Goal: Task Accomplishment & Management: Complete application form

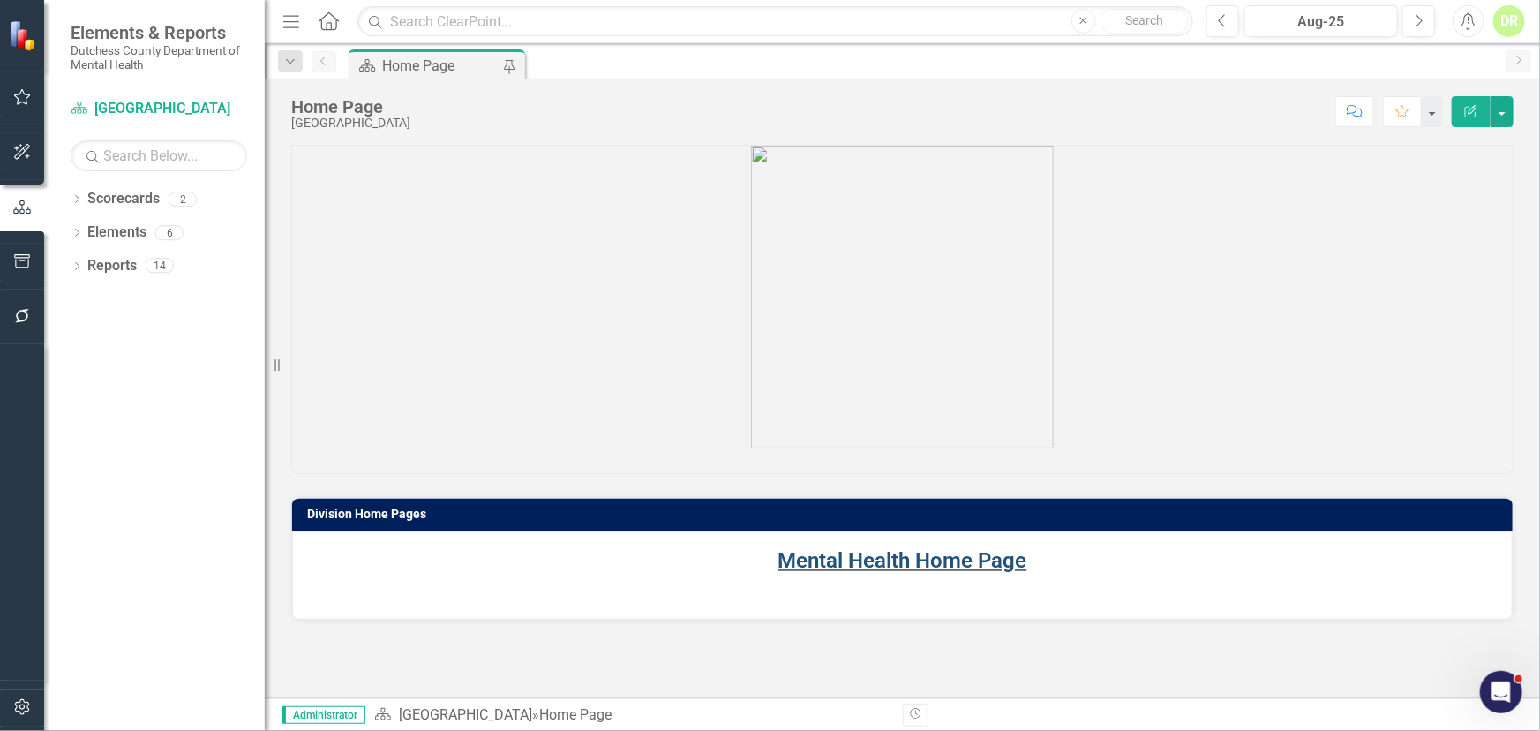
click at [879, 555] on link "Mental Health Home Page" at bounding box center [902, 560] width 249 height 25
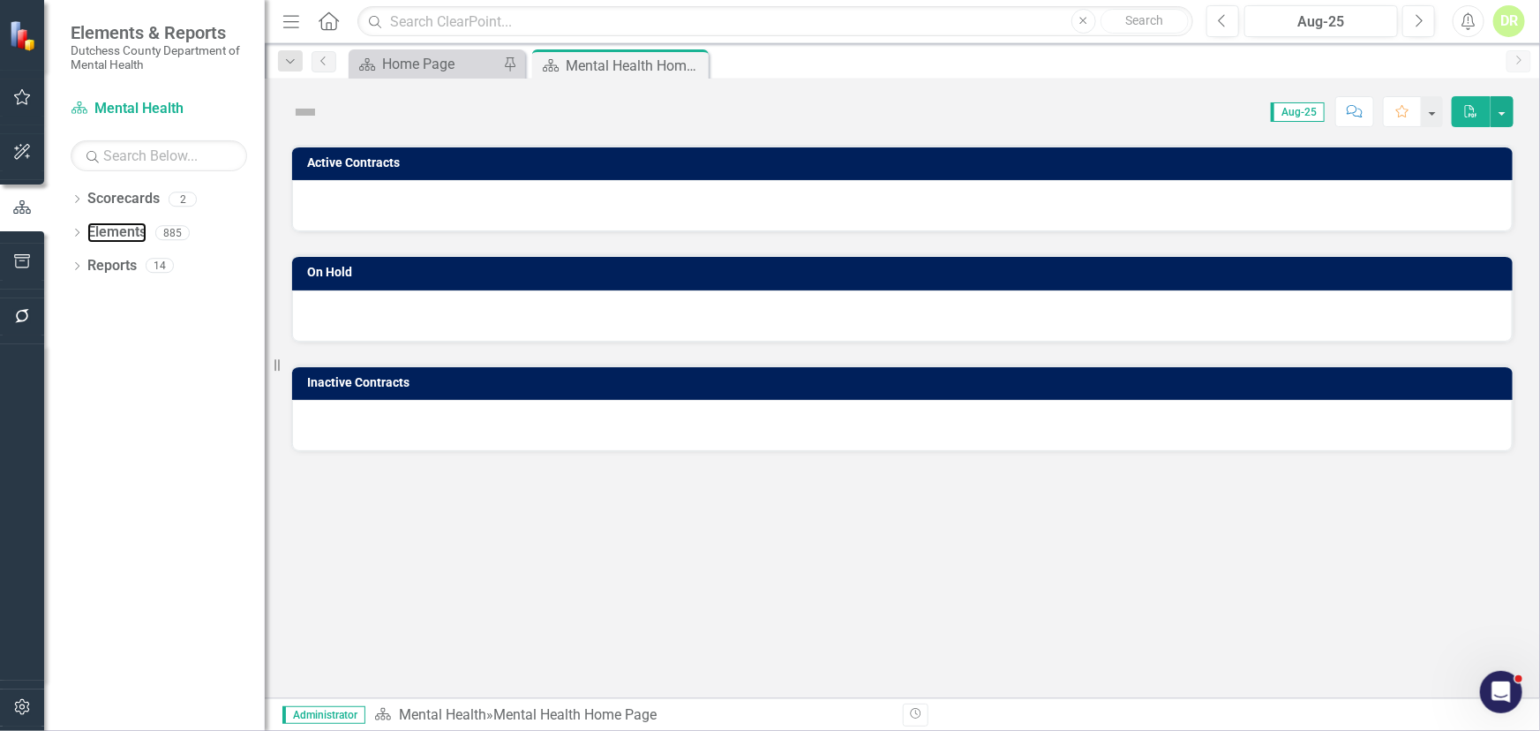
drag, startPoint x: 109, startPoint y: 227, endPoint x: 260, endPoint y: 423, distance: 247.2
click at [110, 228] on link "Elements" at bounding box center [116, 232] width 59 height 20
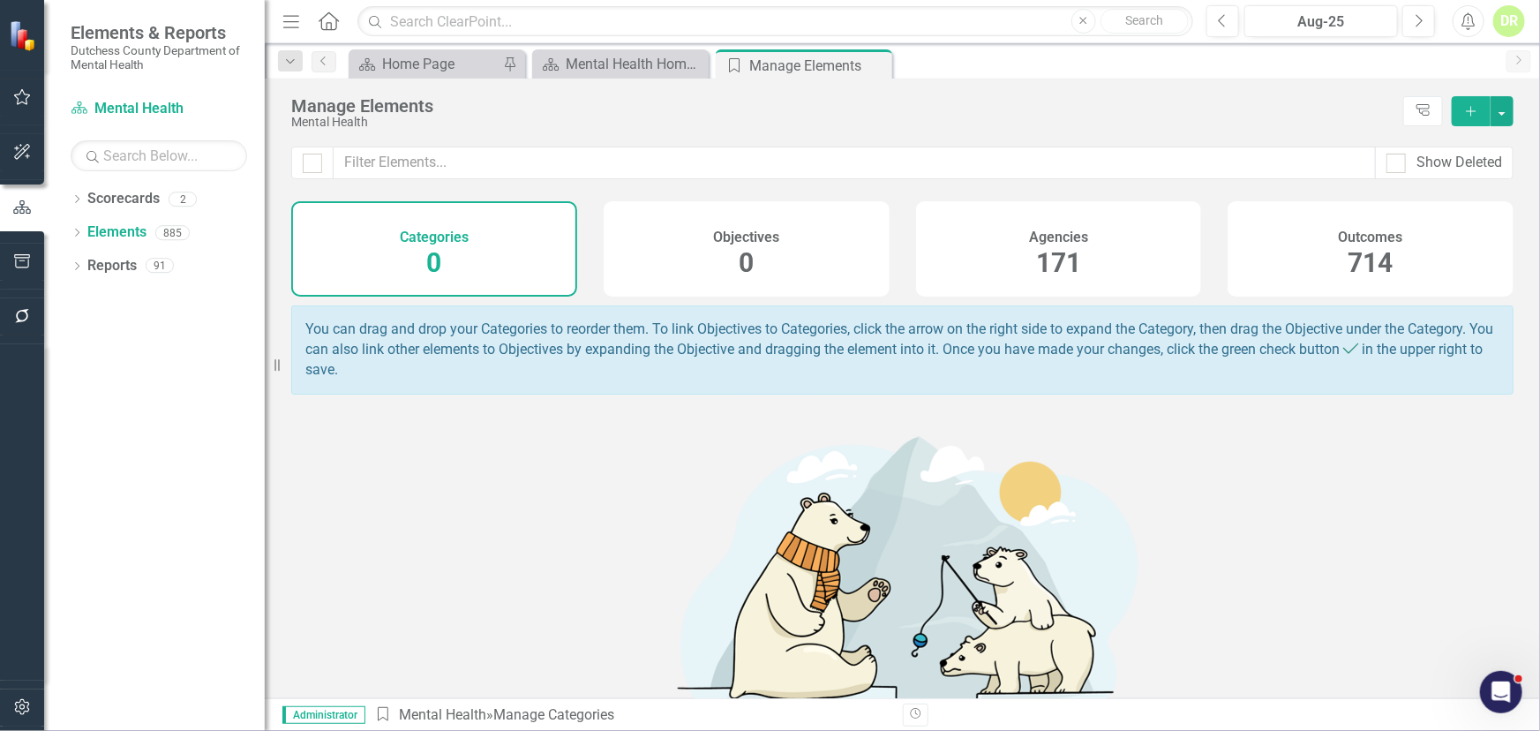
click at [1064, 238] on h4 "Agencies" at bounding box center [1058, 237] width 59 height 16
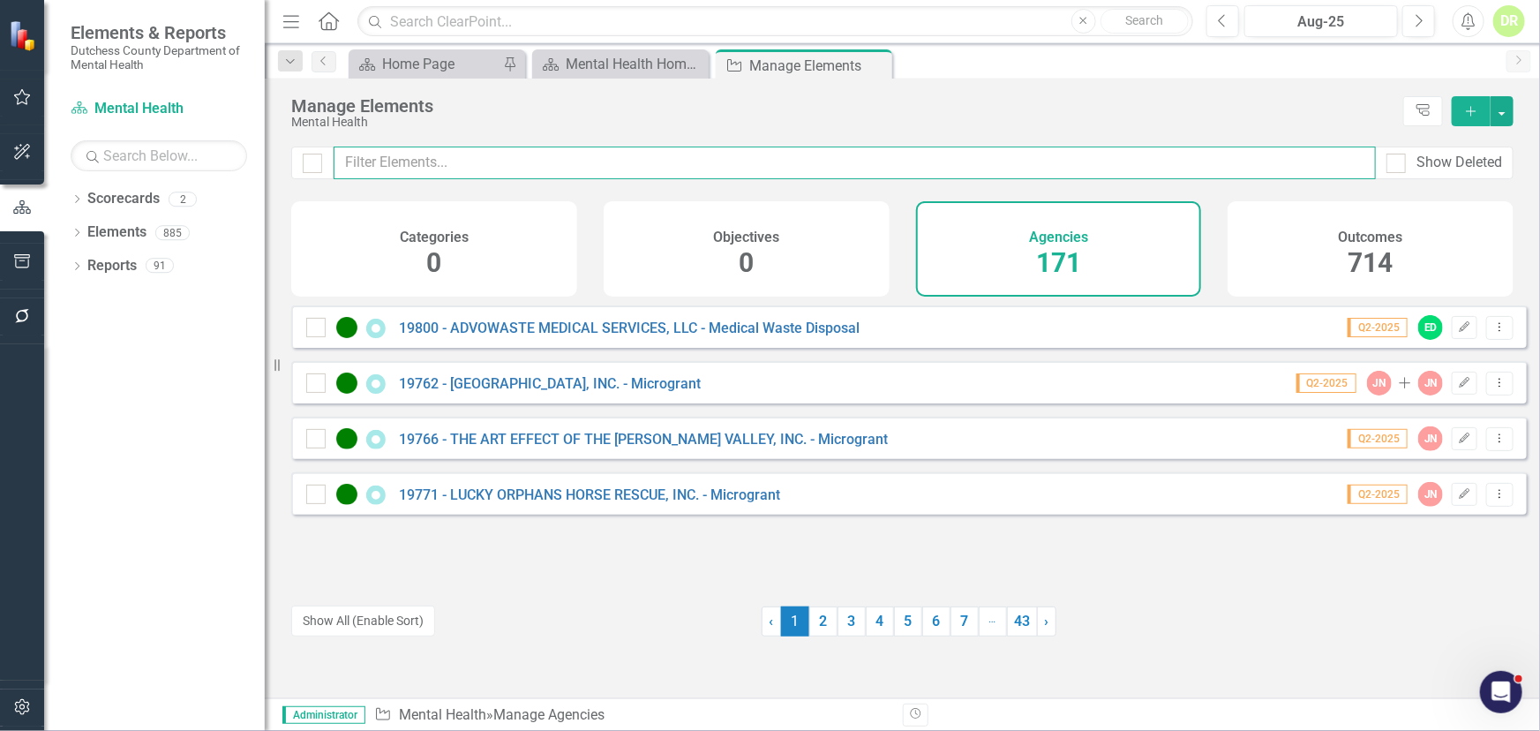
click at [344, 168] on input "text" at bounding box center [854, 162] width 1042 height 33
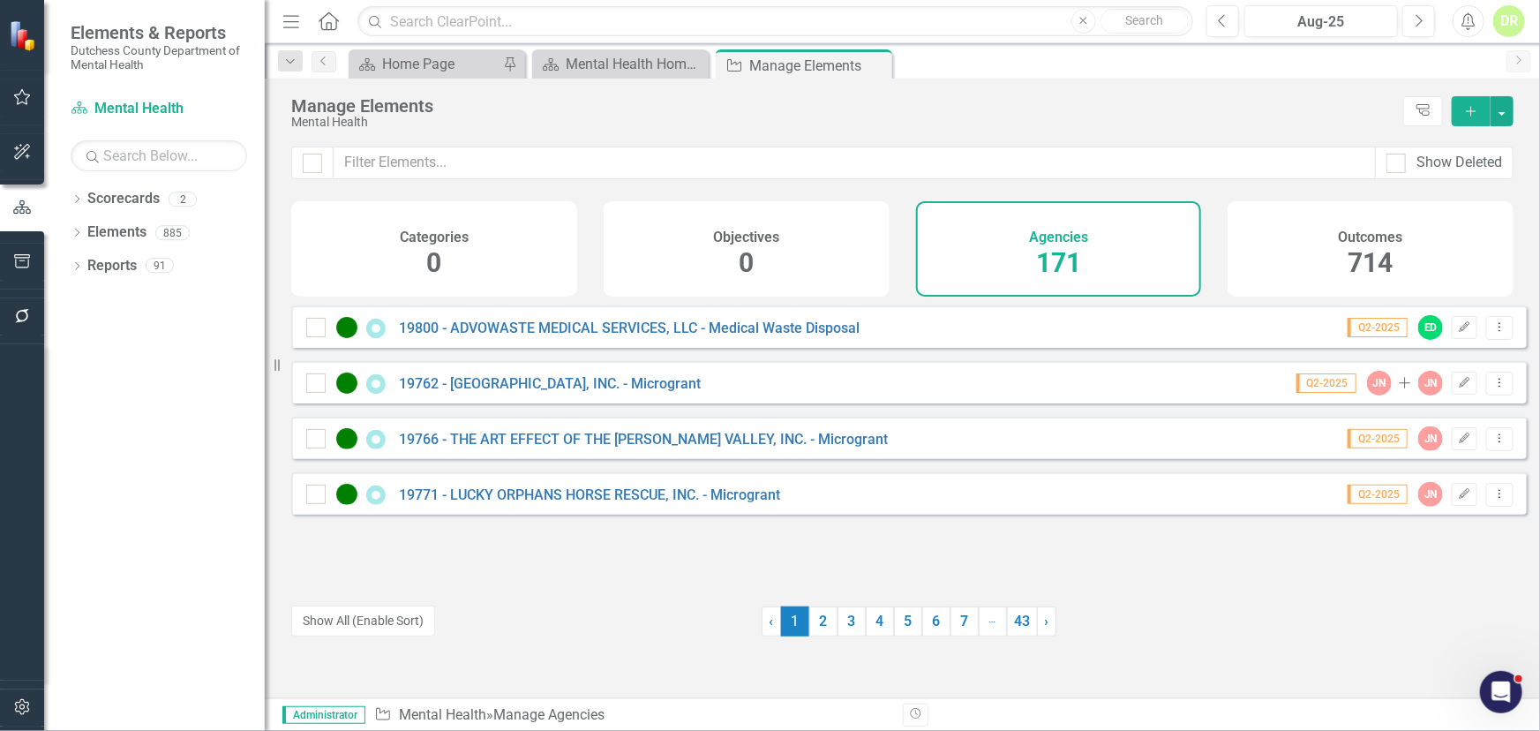
drag, startPoint x: 1041, startPoint y: 244, endPoint x: 1015, endPoint y: 241, distance: 25.7
click at [1041, 244] on div "171" at bounding box center [1058, 263] width 45 height 38
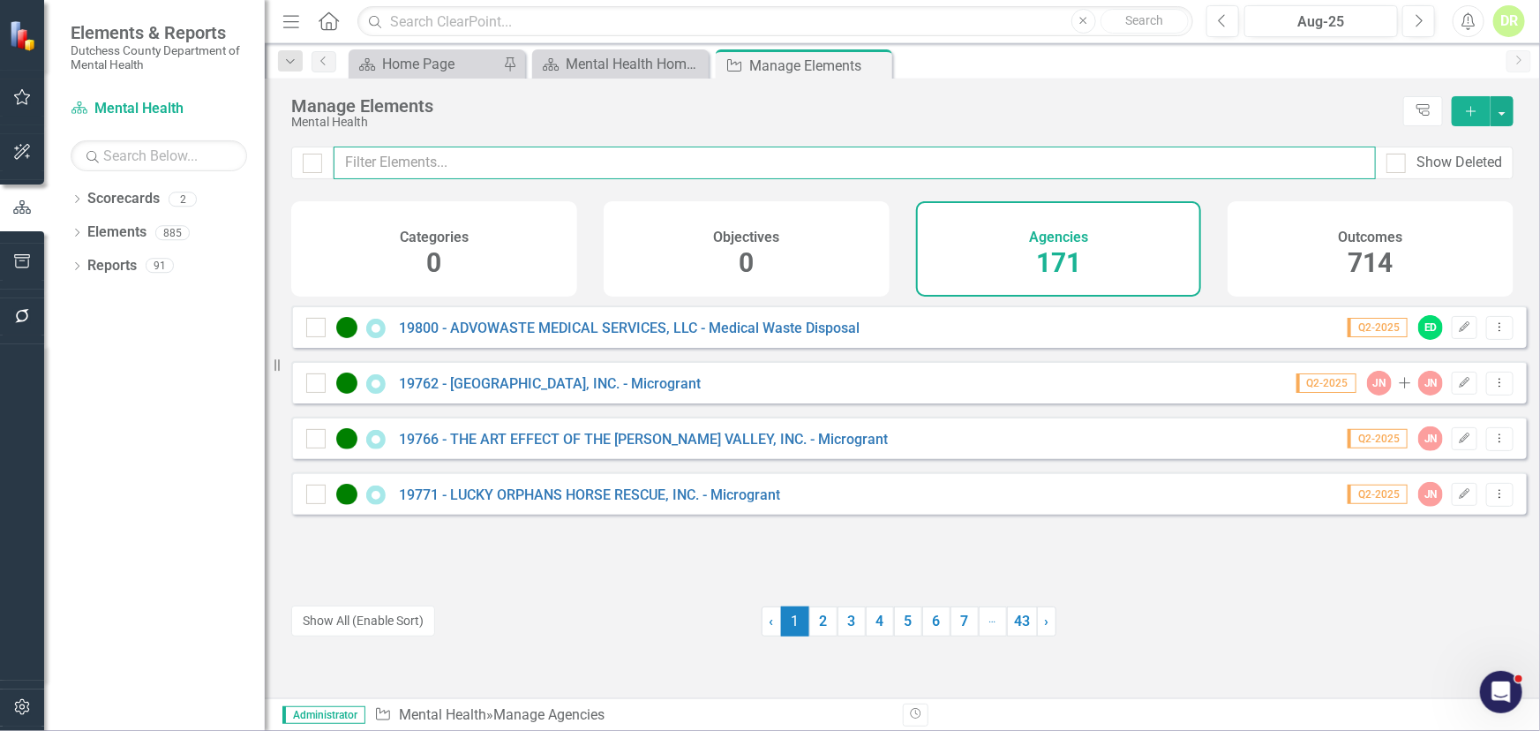
click at [437, 154] on input "text" at bounding box center [854, 162] width 1042 height 33
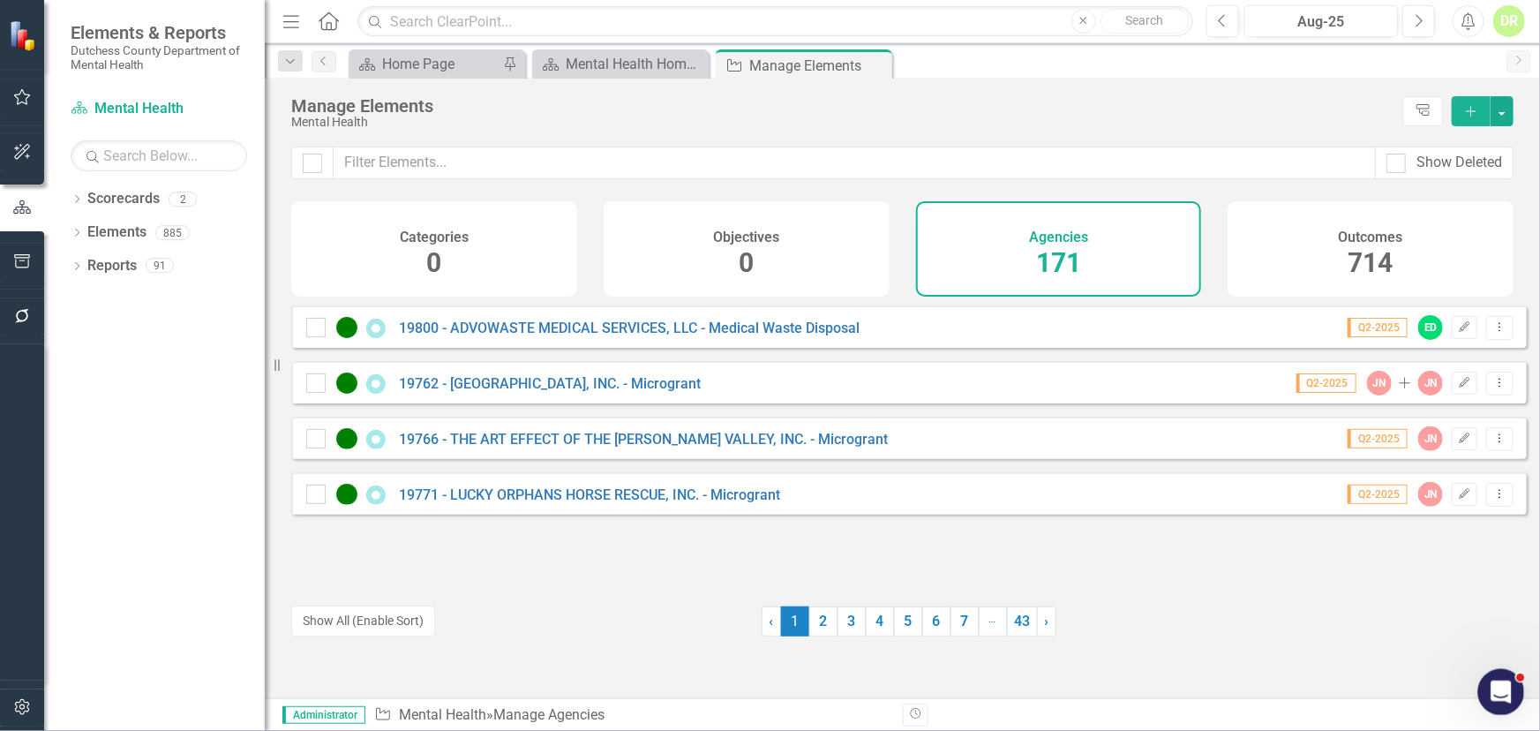
click at [1484, 690] on icon "Open Intercom Messenger" at bounding box center [1498, 689] width 29 height 29
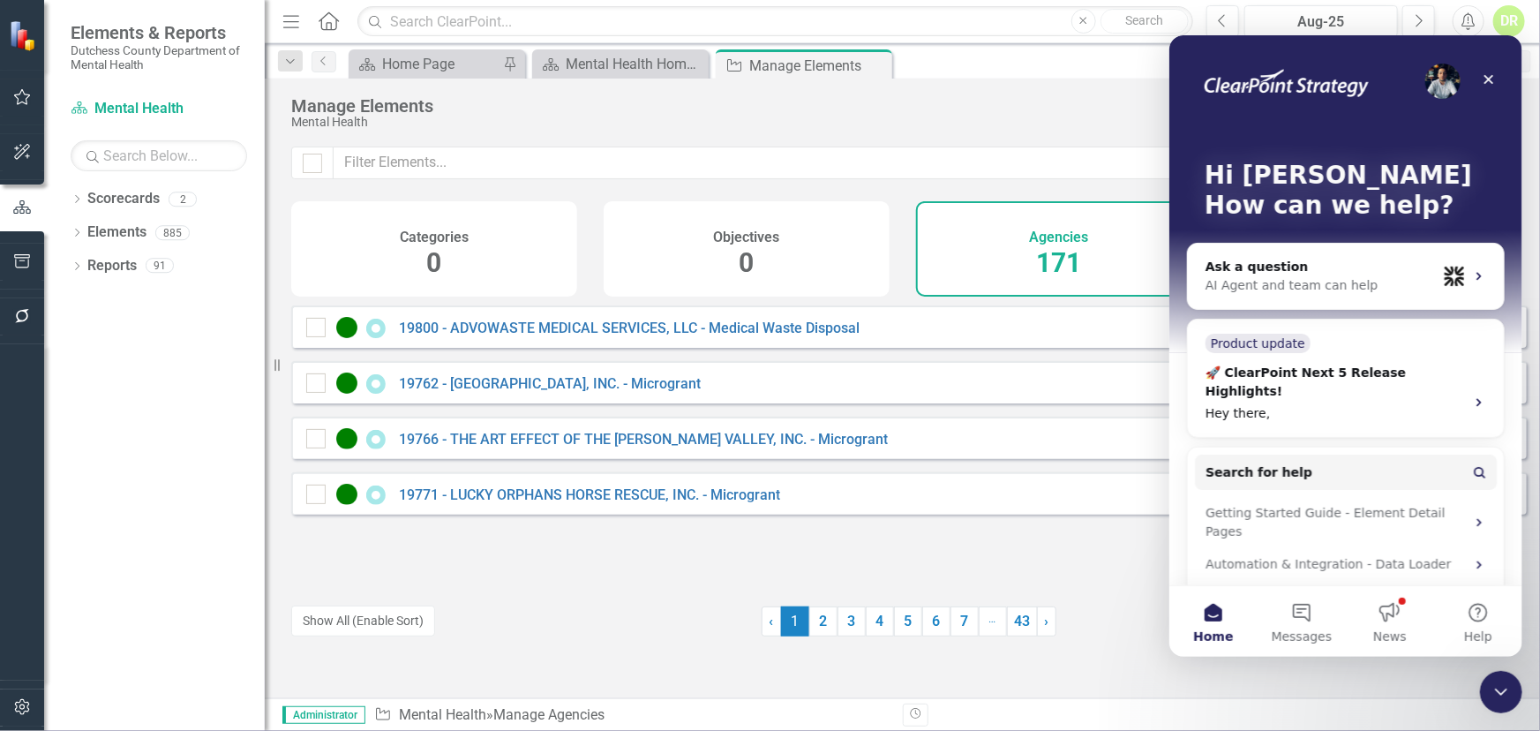
click at [995, 559] on div "19800 - ADVOWASTE MEDICAL SERVICES, LLC - Medical Waste Disposal Q2-2025 ED Edi…" at bounding box center [908, 444] width 1235 height 279
click at [1185, 131] on div "Hi [PERSON_NAME] 👋 How can we help? Ask a question AI Agent and team can help P…" at bounding box center [1344, 347] width 353 height 627
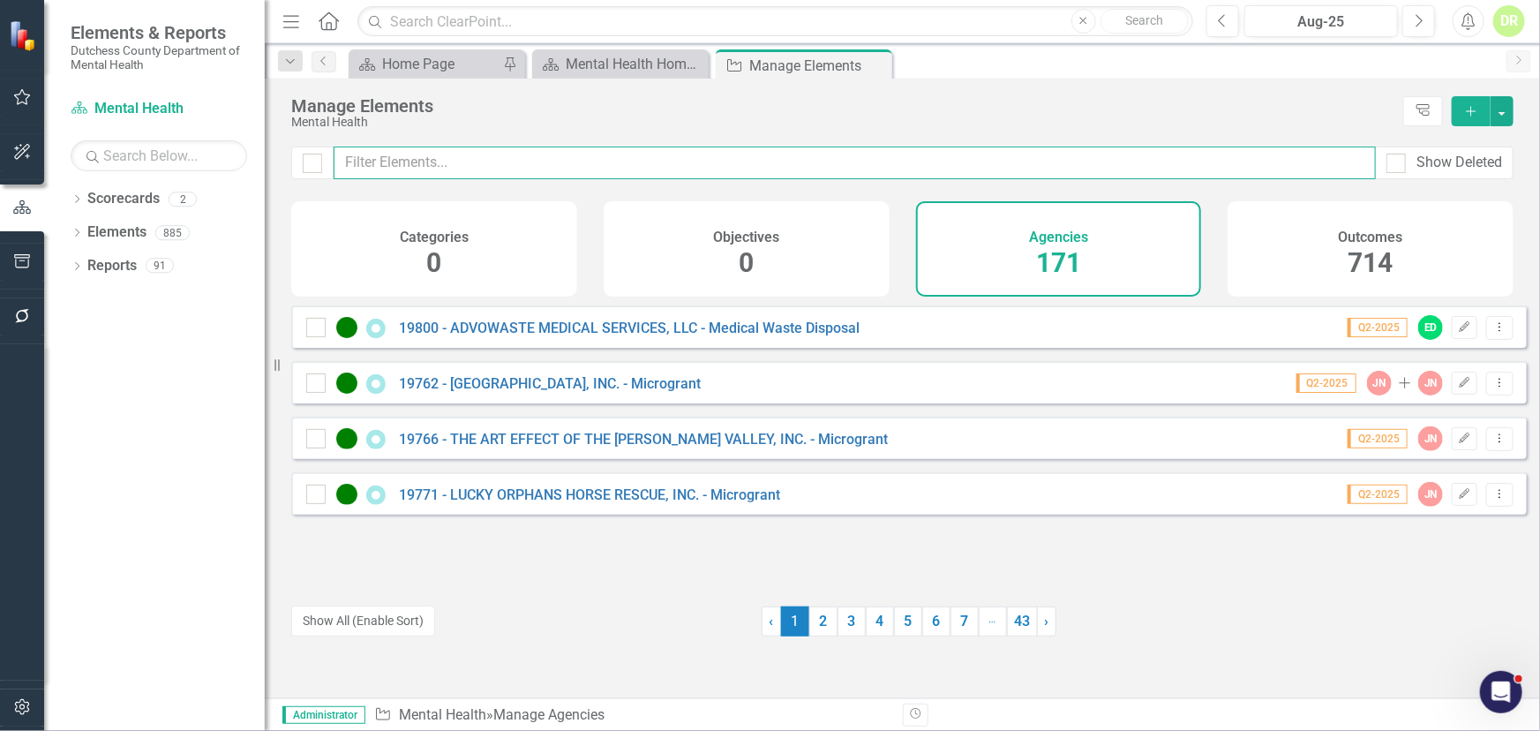
click at [416, 157] on input "text" at bounding box center [854, 162] width 1042 height 33
click at [390, 164] on input "text" at bounding box center [854, 162] width 1042 height 33
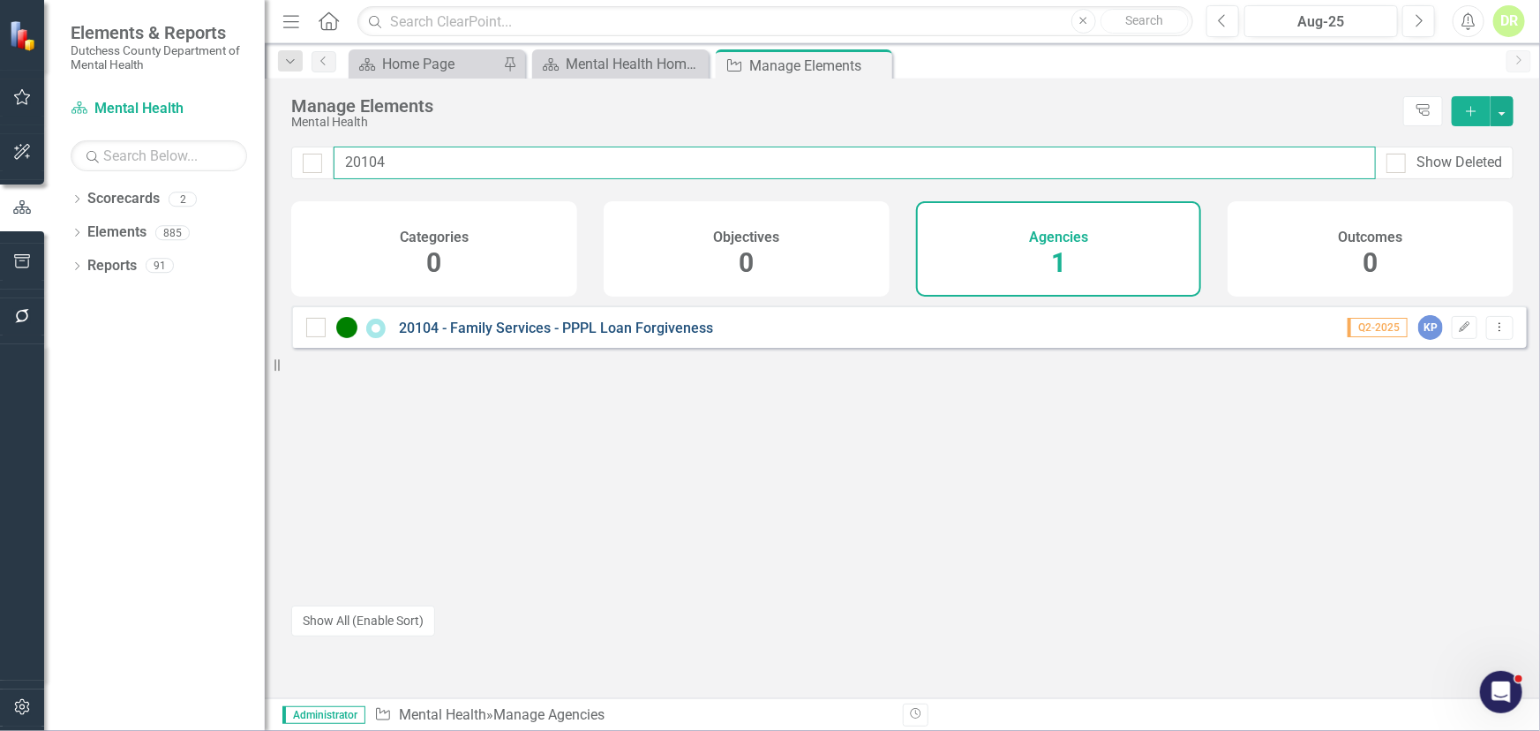
type input "20104"
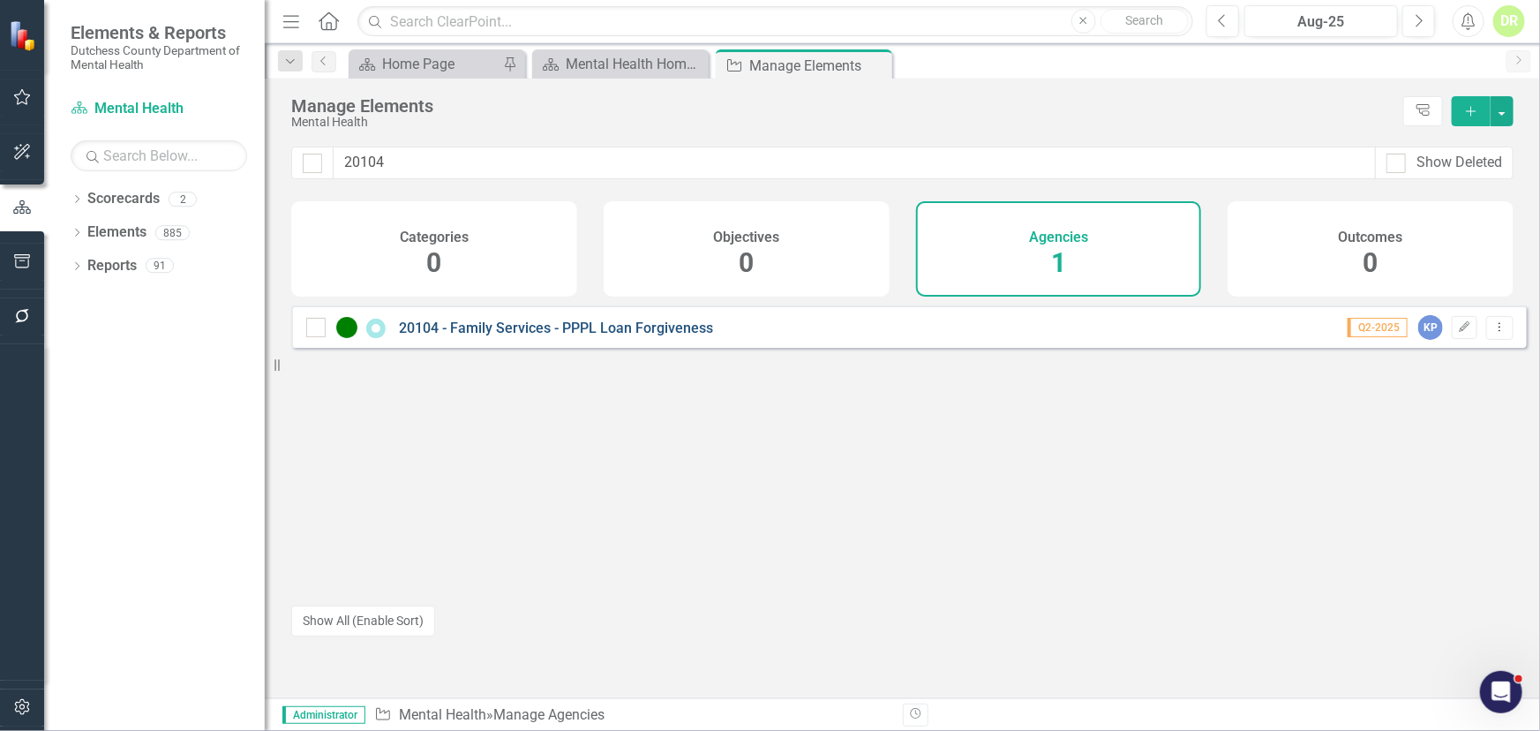
click at [546, 335] on link "20104 - Family Services - PPPL Loan Forgiveness" at bounding box center [556, 327] width 314 height 17
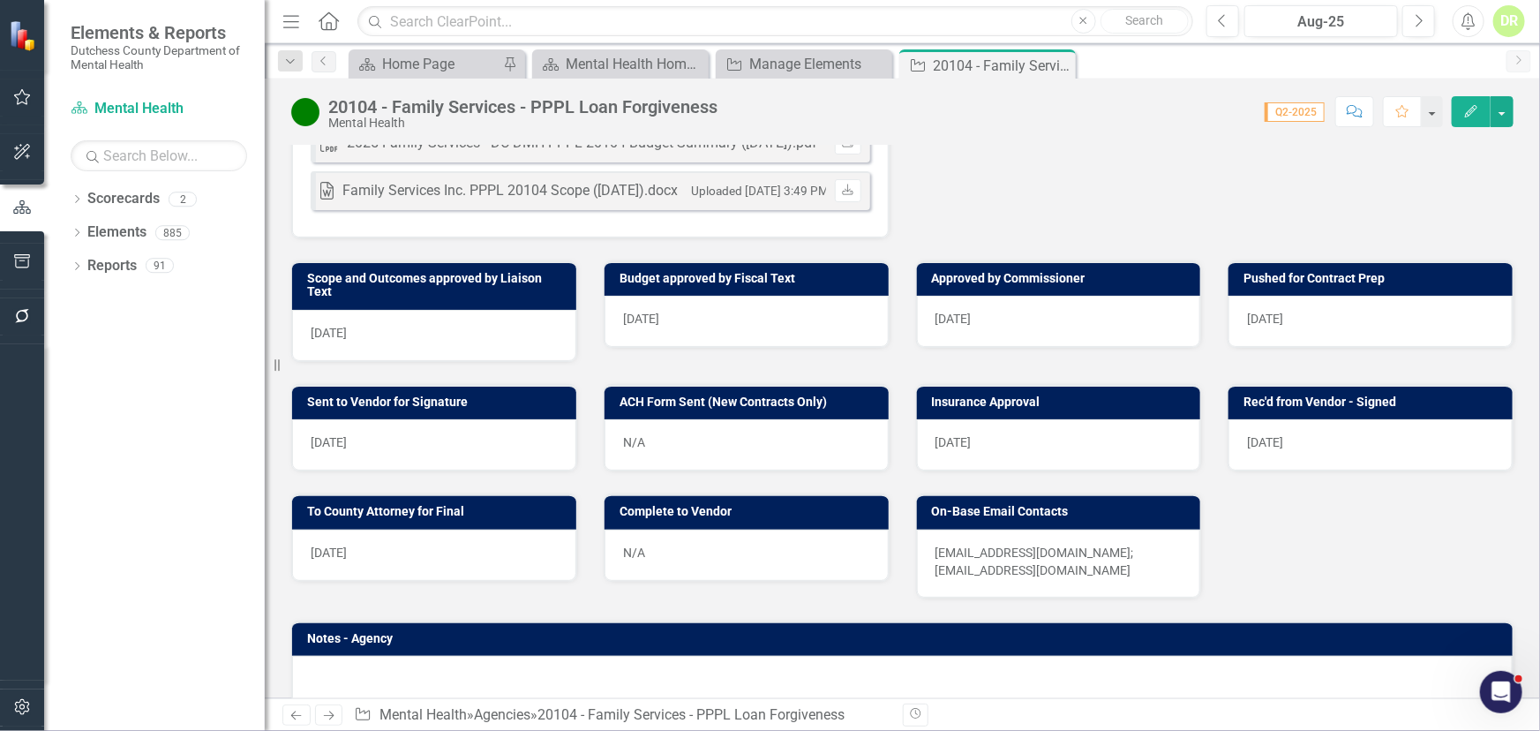
scroll to position [722, 0]
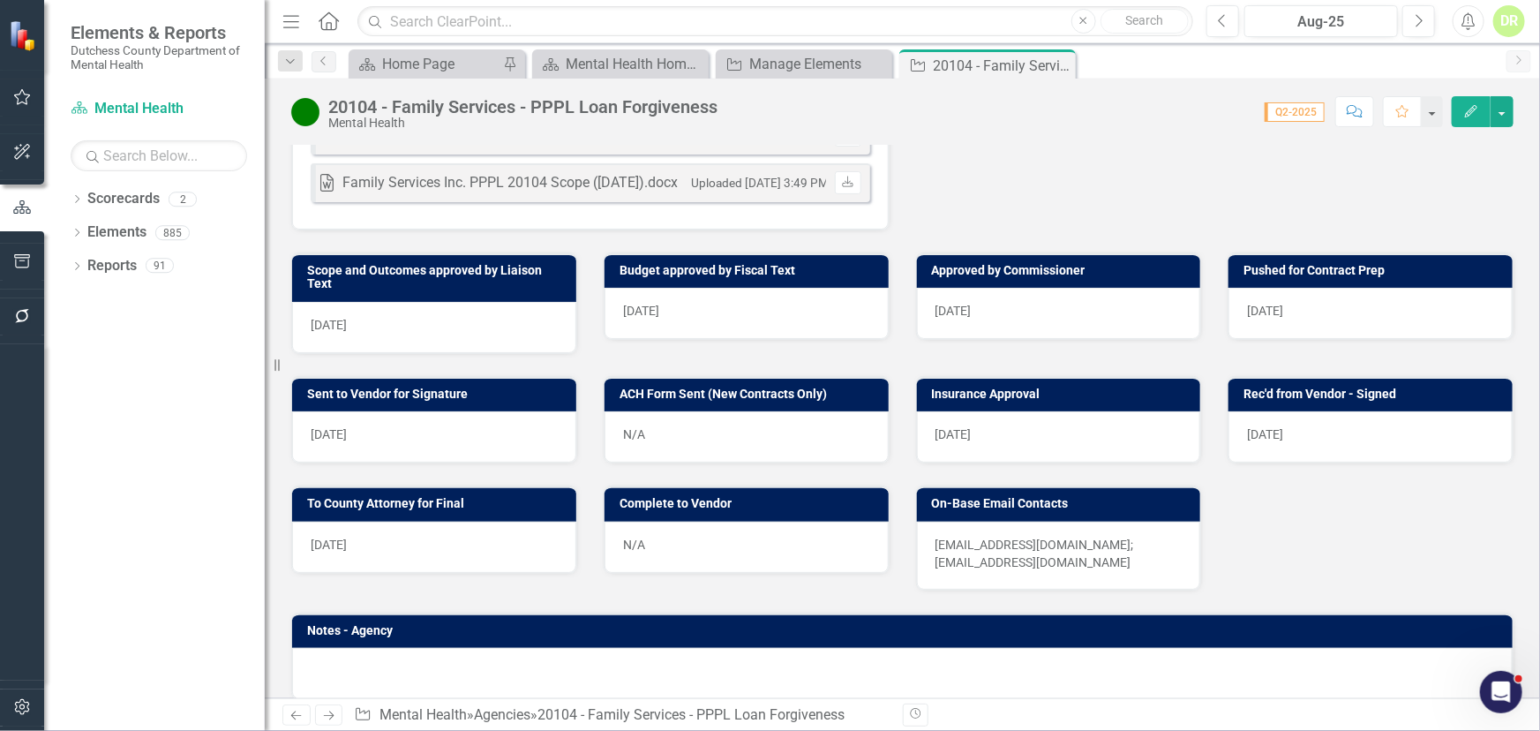
click at [689, 573] on div "N/A" at bounding box center [746, 546] width 284 height 51
click at [688, 572] on div "N/A" at bounding box center [746, 546] width 284 height 51
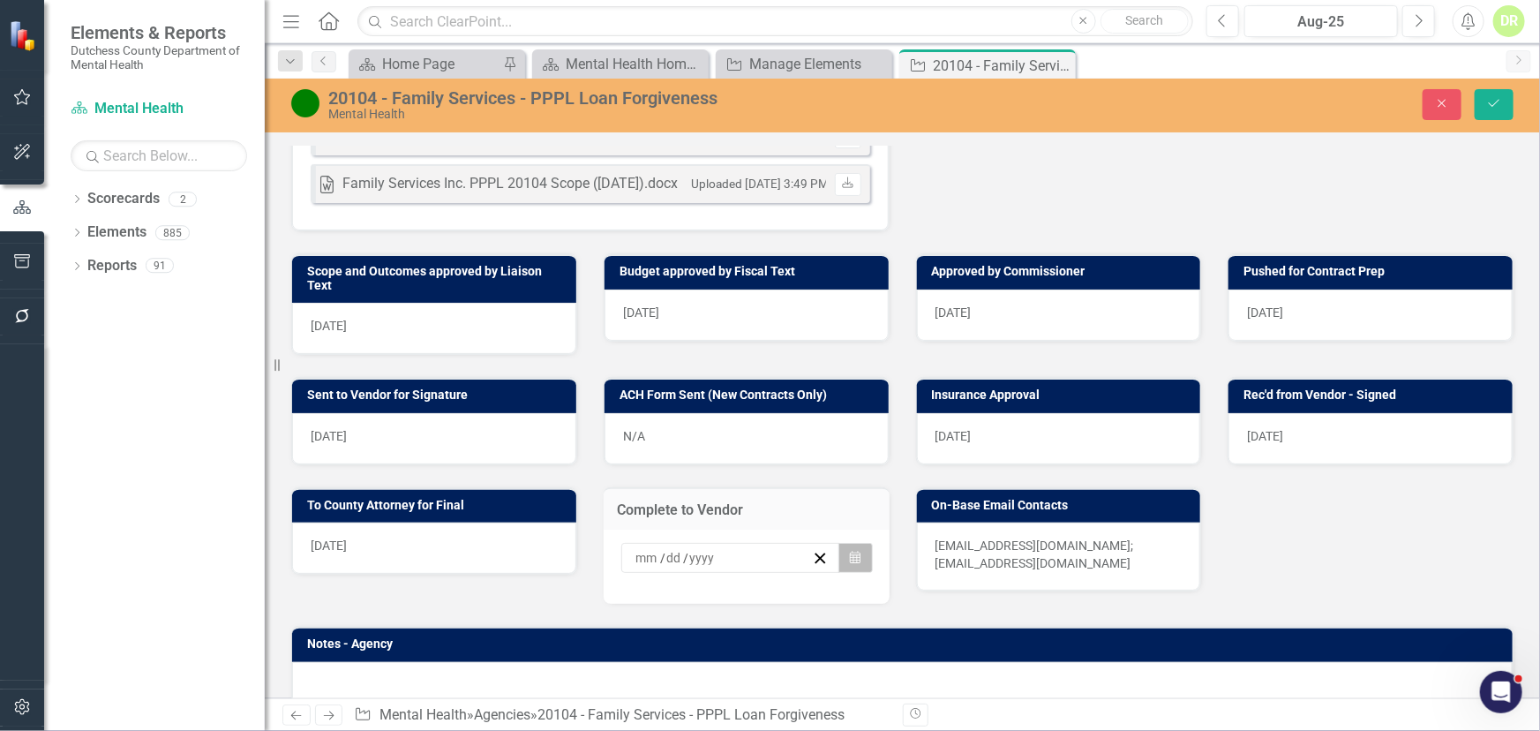
click at [850, 564] on icon "Calendar" at bounding box center [855, 557] width 11 height 12
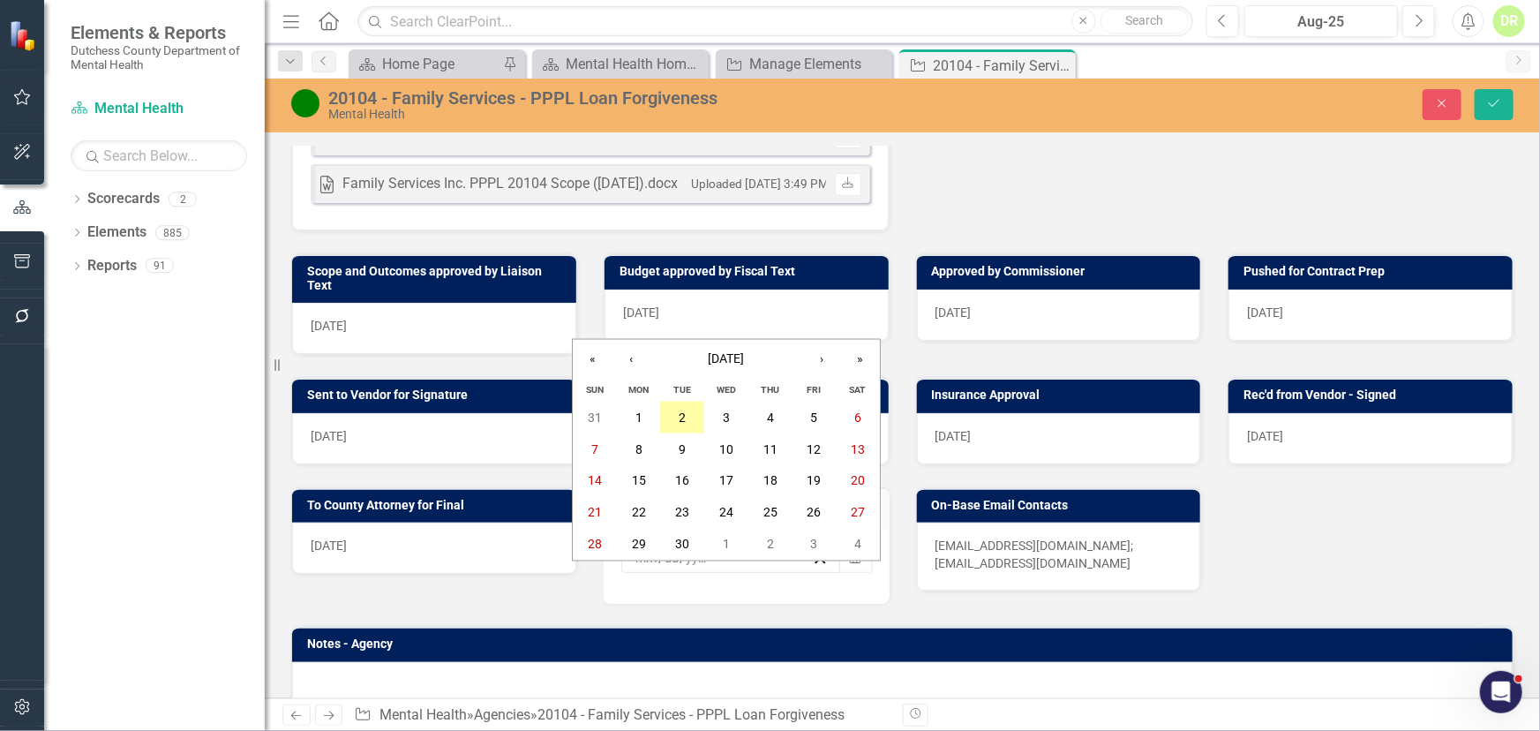
click at [686, 407] on button "2" at bounding box center [683, 417] width 44 height 32
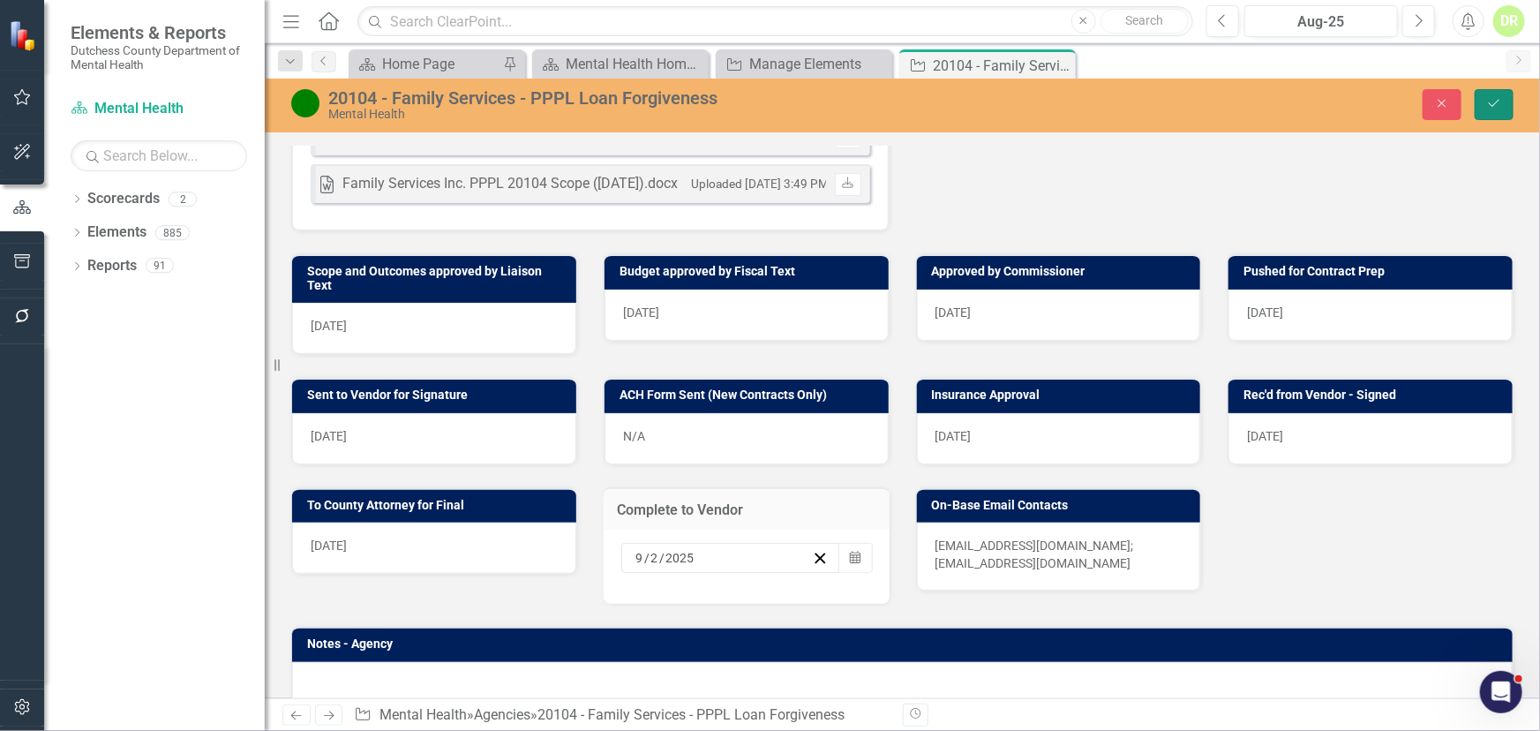
drag, startPoint x: 1502, startPoint y: 103, endPoint x: 1469, endPoint y: 189, distance: 91.6
click at [1471, 191] on div "20104 - Family Services - PPPL Loan Forgiveness Mental Health Close Save Behavi…" at bounding box center [902, 388] width 1275 height 619
click at [1164, 572] on p "[EMAIL_ADDRESS][DOMAIN_NAME]; [EMAIL_ADDRESS][DOMAIN_NAME]" at bounding box center [1058, 553] width 247 height 35
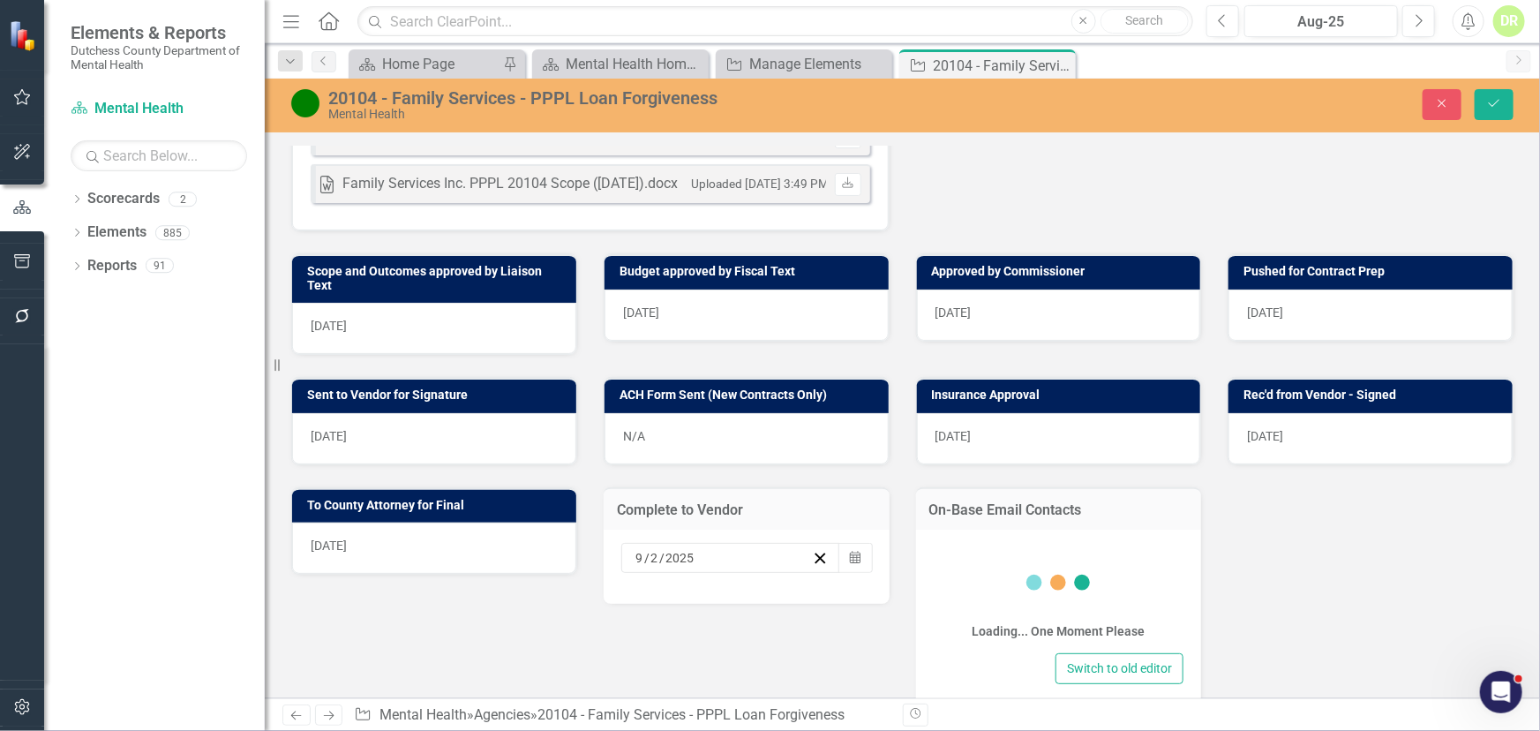
click at [1163, 586] on div "Loading... One Moment Please" at bounding box center [1058, 597] width 251 height 101
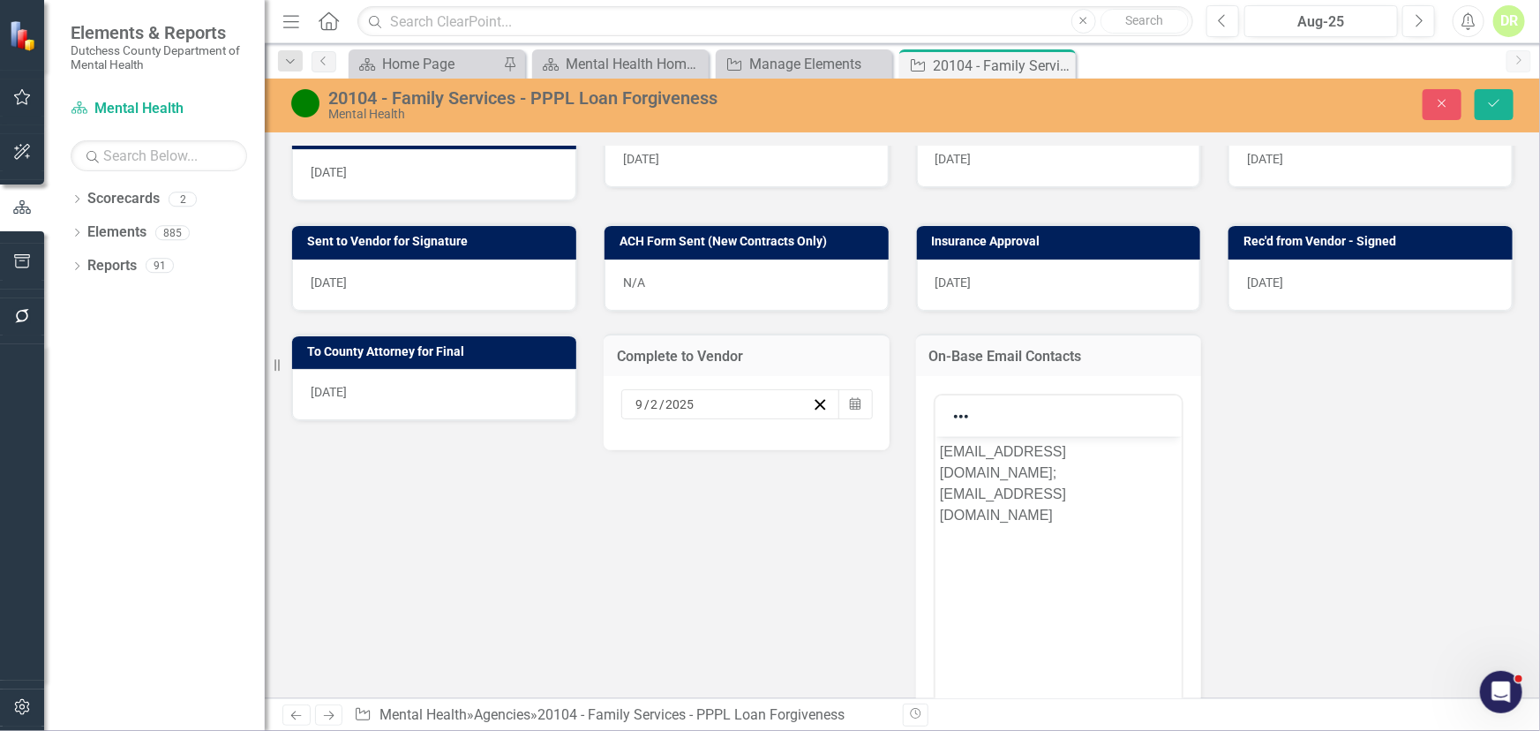
scroll to position [882, 0]
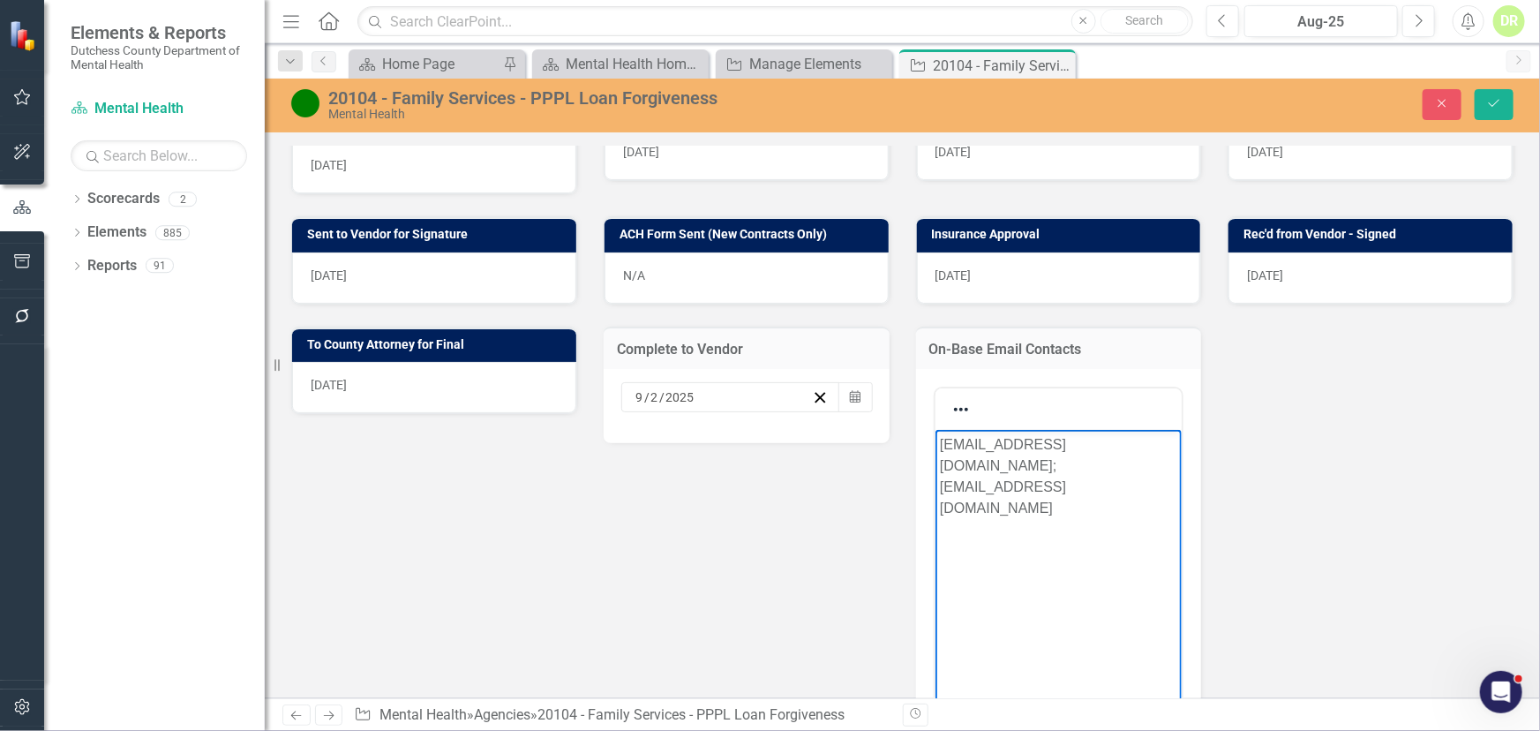
drag, startPoint x: 993, startPoint y: 515, endPoint x: 876, endPoint y: 342, distance: 208.5
click at [934, 429] on html "[EMAIL_ADDRESS][DOMAIN_NAME]; [EMAIL_ADDRESS][DOMAIN_NAME]" at bounding box center [1057, 561] width 247 height 265
copy p "[EMAIL_ADDRESS][DOMAIN_NAME]; [EMAIL_ADDRESS][DOMAIN_NAME]"
click at [1493, 101] on icon "Save" at bounding box center [1494, 103] width 16 height 12
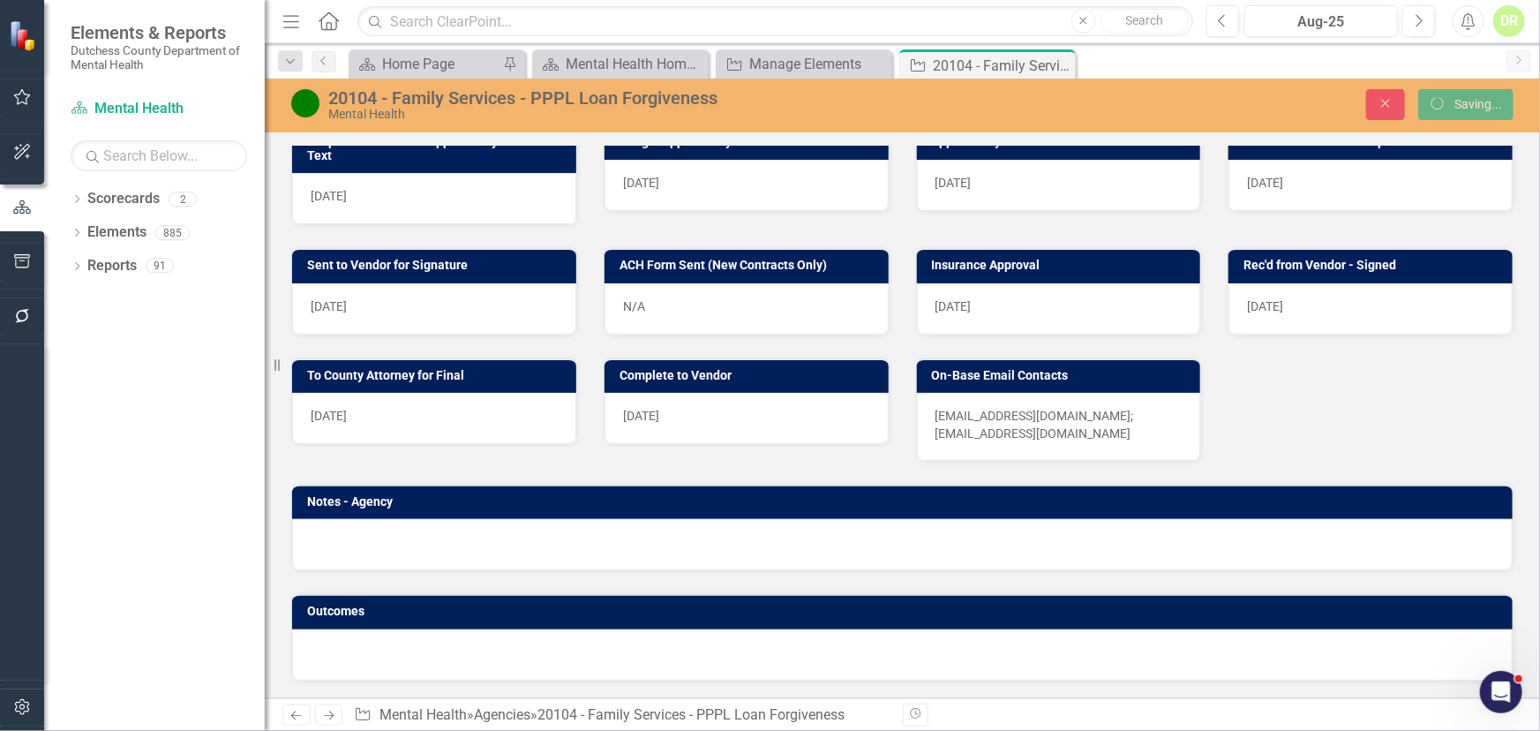
scroll to position [877, 0]
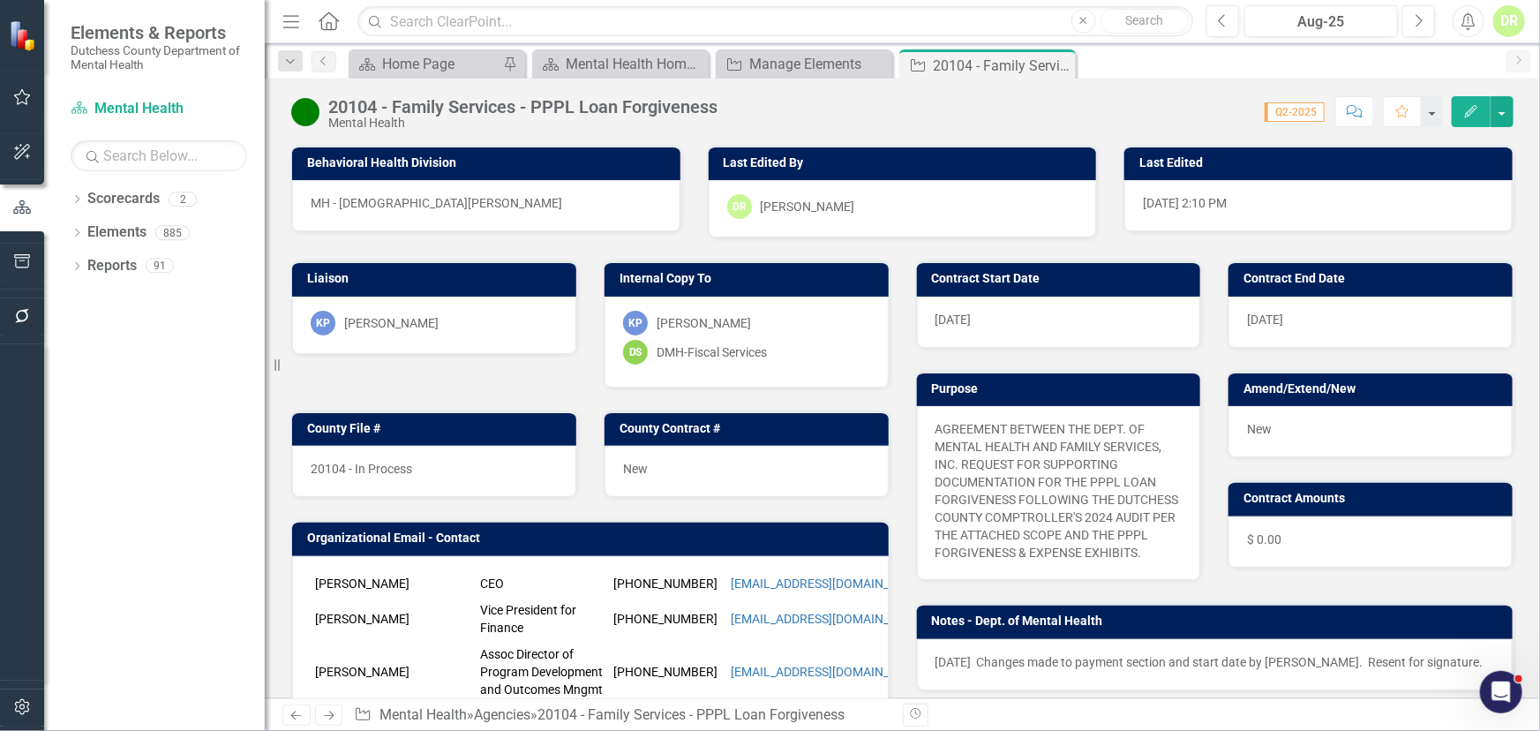
click at [454, 468] on div "20104 - In Process" at bounding box center [434, 471] width 284 height 51
click at [450, 468] on div "20104 - In Process" at bounding box center [434, 471] width 284 height 51
click at [452, 474] on div "20104 - In Process" at bounding box center [434, 471] width 284 height 51
click at [449, 468] on div "20104 - In Process" at bounding box center [434, 471] width 284 height 51
click at [418, 465] on div "20104 - In Process" at bounding box center [434, 471] width 284 height 51
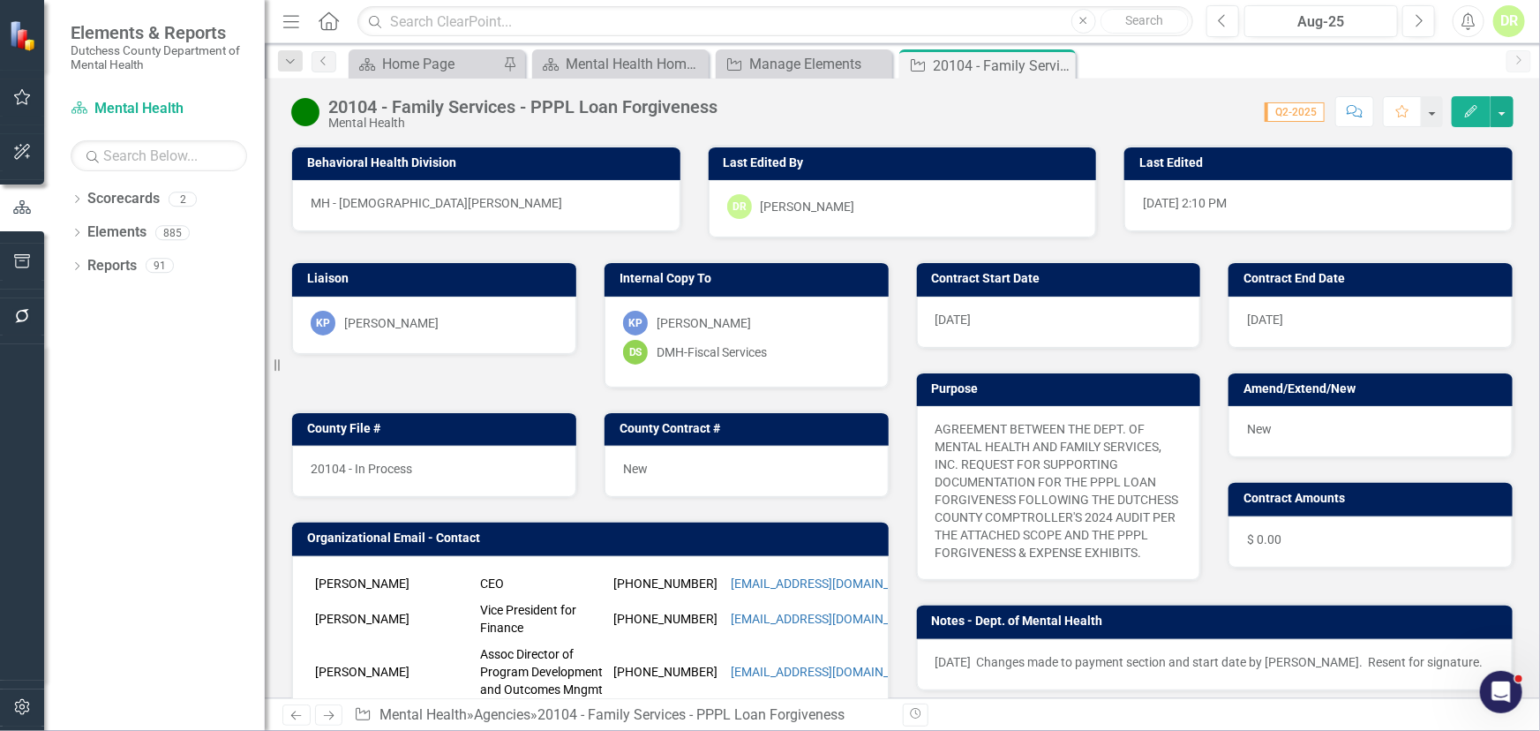
click at [418, 464] on div "20104 - In Process" at bounding box center [434, 471] width 284 height 51
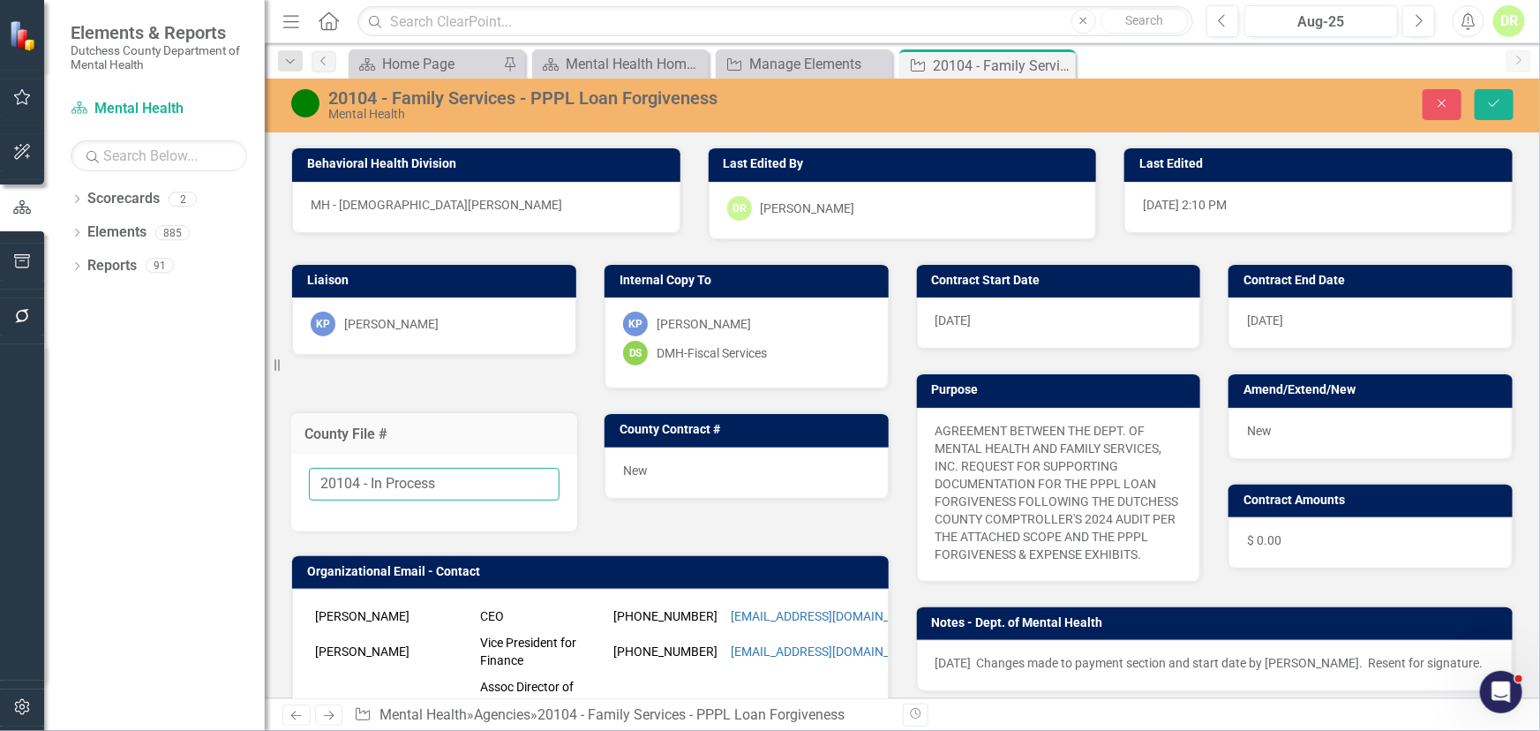
drag, startPoint x: 460, startPoint y: 483, endPoint x: 371, endPoint y: 469, distance: 90.2
click at [371, 469] on input "20104 - In Process" at bounding box center [434, 484] width 251 height 33
type input "20104 - Finalized"
click at [630, 463] on span "New" at bounding box center [635, 470] width 25 height 14
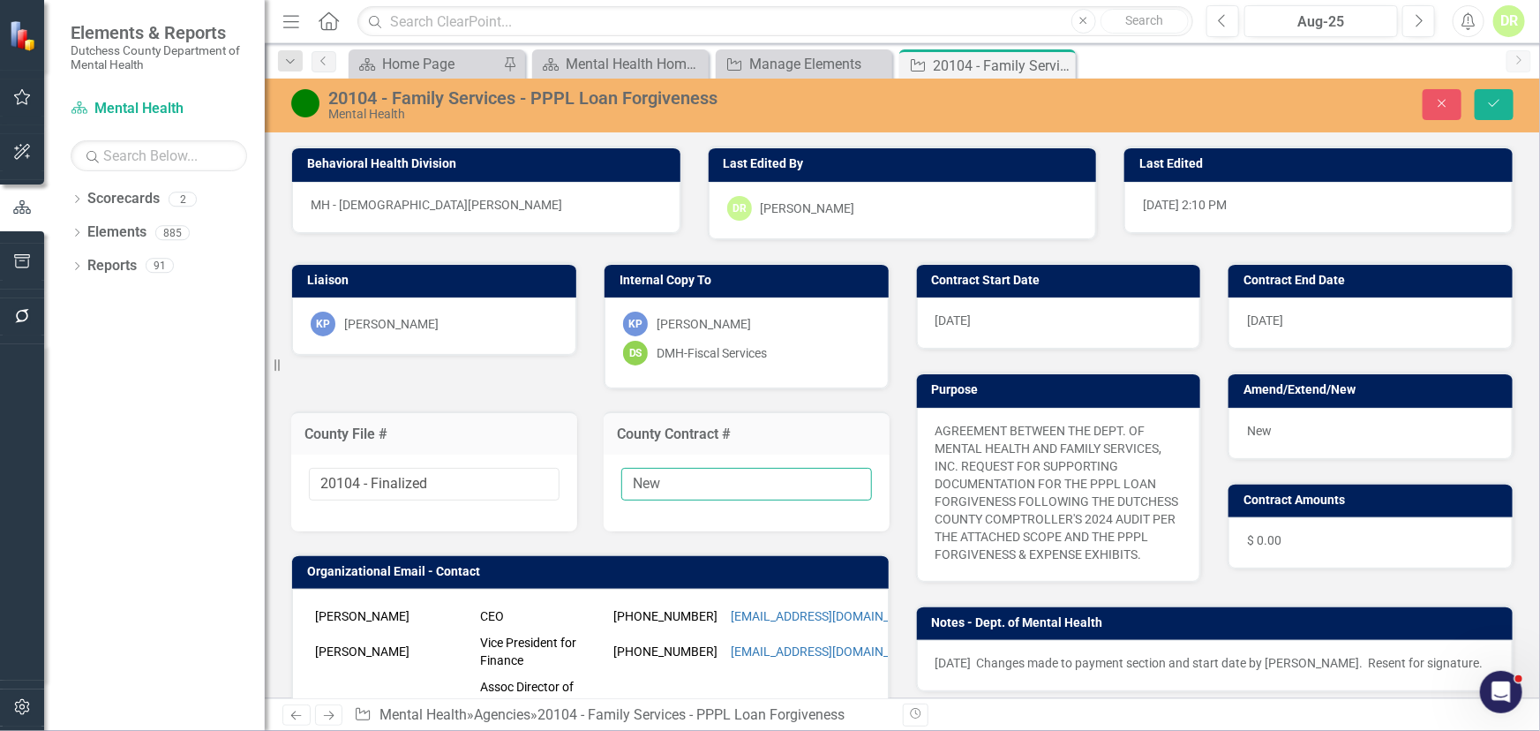
drag, startPoint x: 702, startPoint y: 476, endPoint x: 533, endPoint y: 466, distance: 169.7
click at [533, 466] on div "Liaison KP [PERSON_NAME] Internal Copy To KP [PERSON_NAME] DS DMH-Fiscal Servic…" at bounding box center [590, 613] width 625 height 746
paste input "[PHONE_NUMBER]/27-DMH"
type input "[PHONE_NUMBER]/27-DMH"
drag, startPoint x: 1501, startPoint y: 96, endPoint x: 1407, endPoint y: 116, distance: 95.5
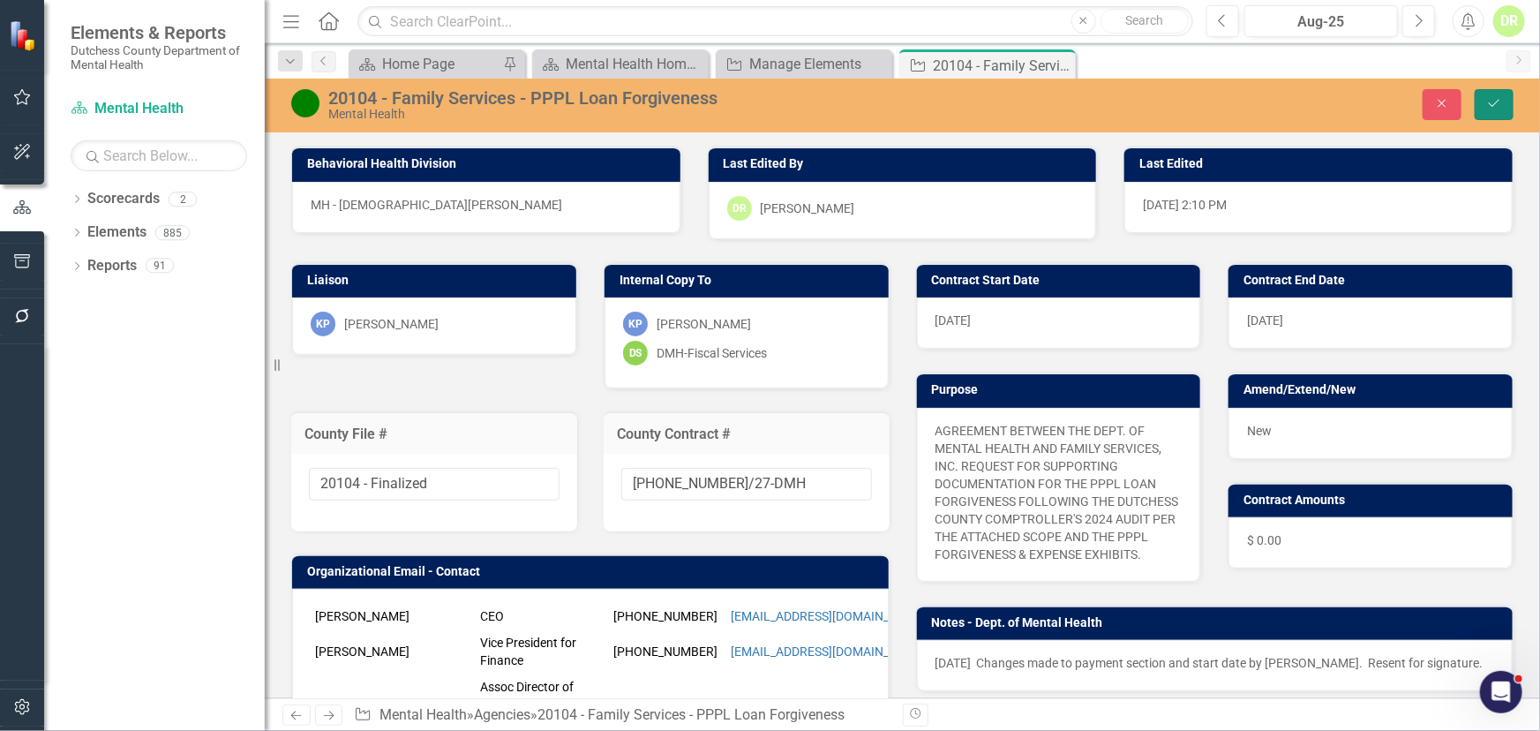
click at [1501, 97] on icon "Save" at bounding box center [1494, 103] width 16 height 12
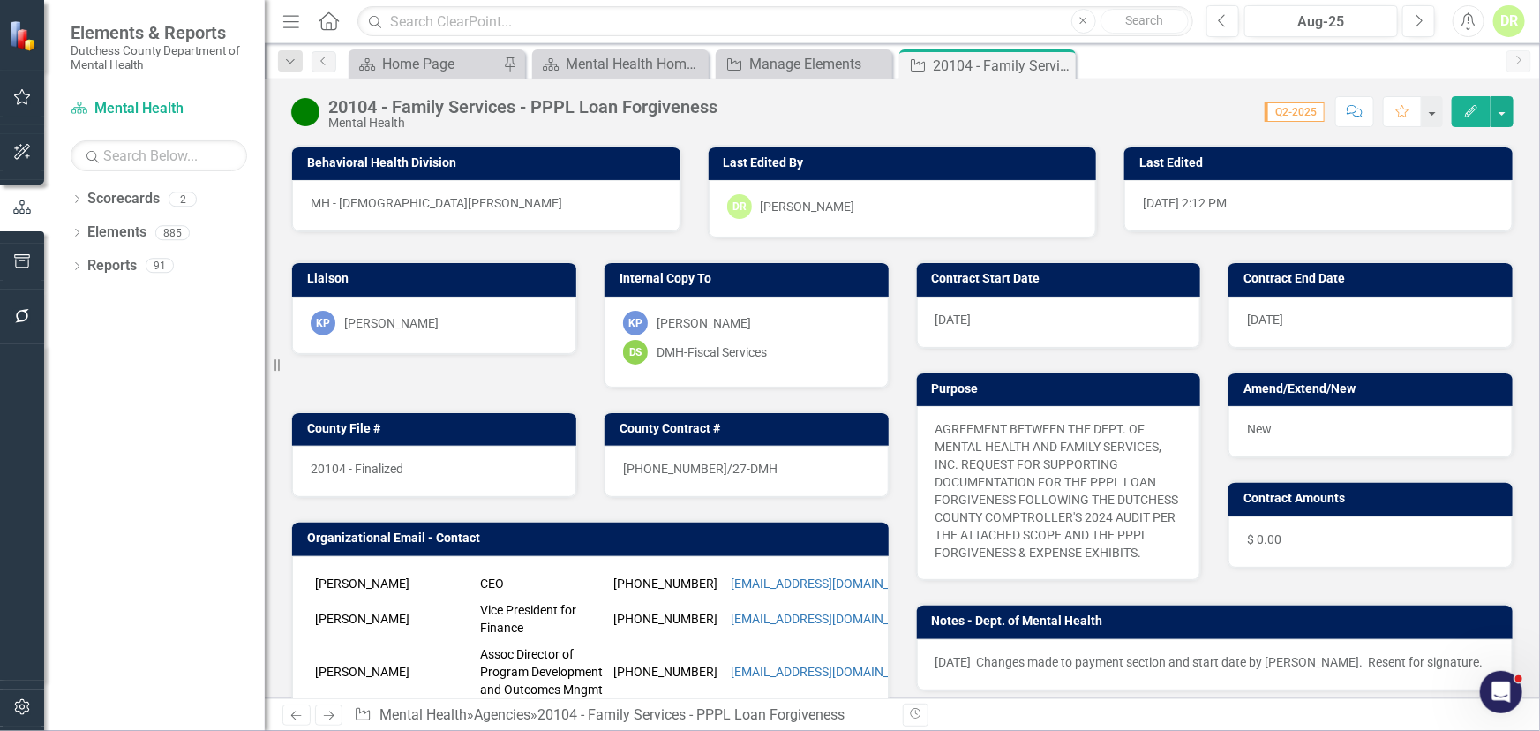
click at [798, 341] on div "DS DMH-Fiscal Services" at bounding box center [746, 352] width 247 height 25
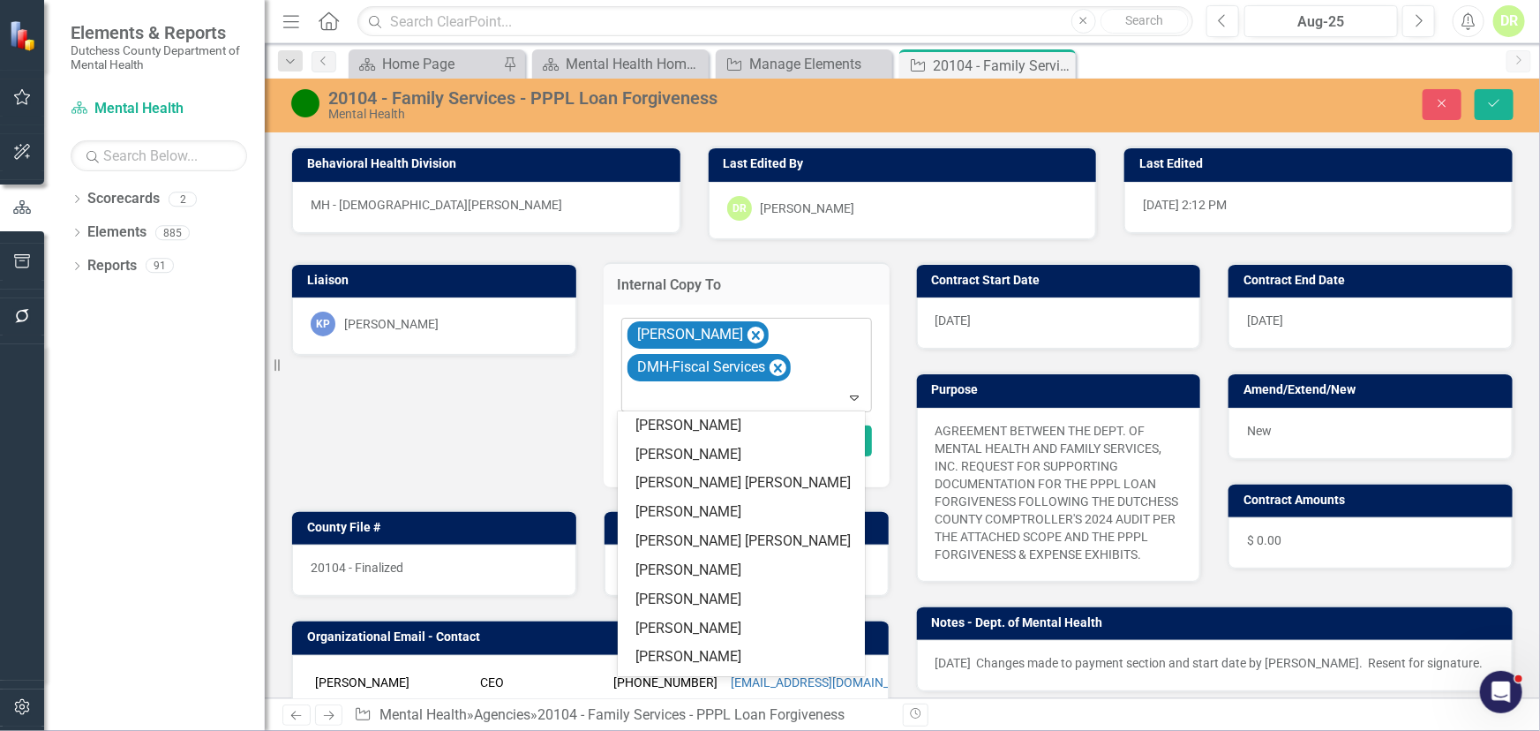
click at [797, 392] on div at bounding box center [747, 398] width 243 height 24
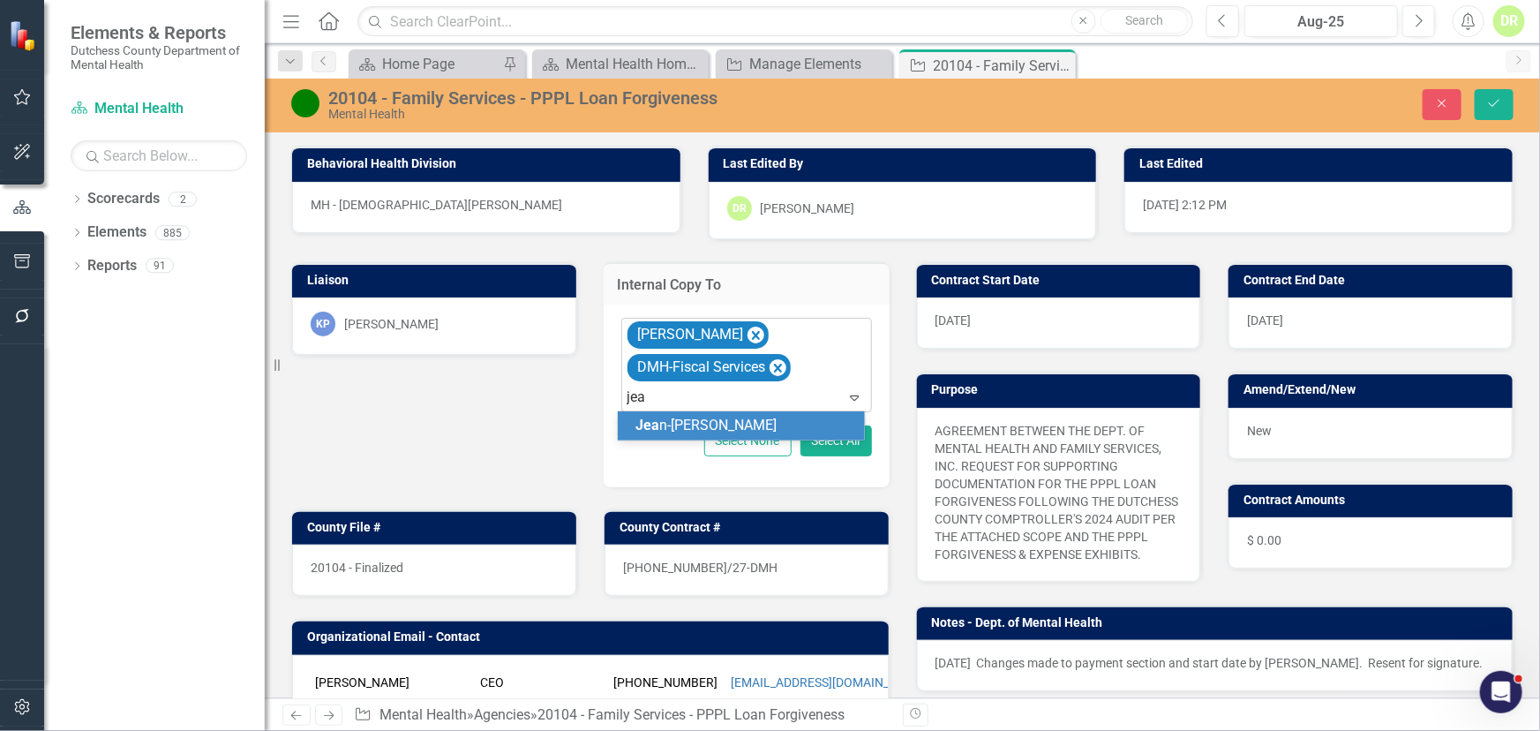
type input "[PERSON_NAME]"
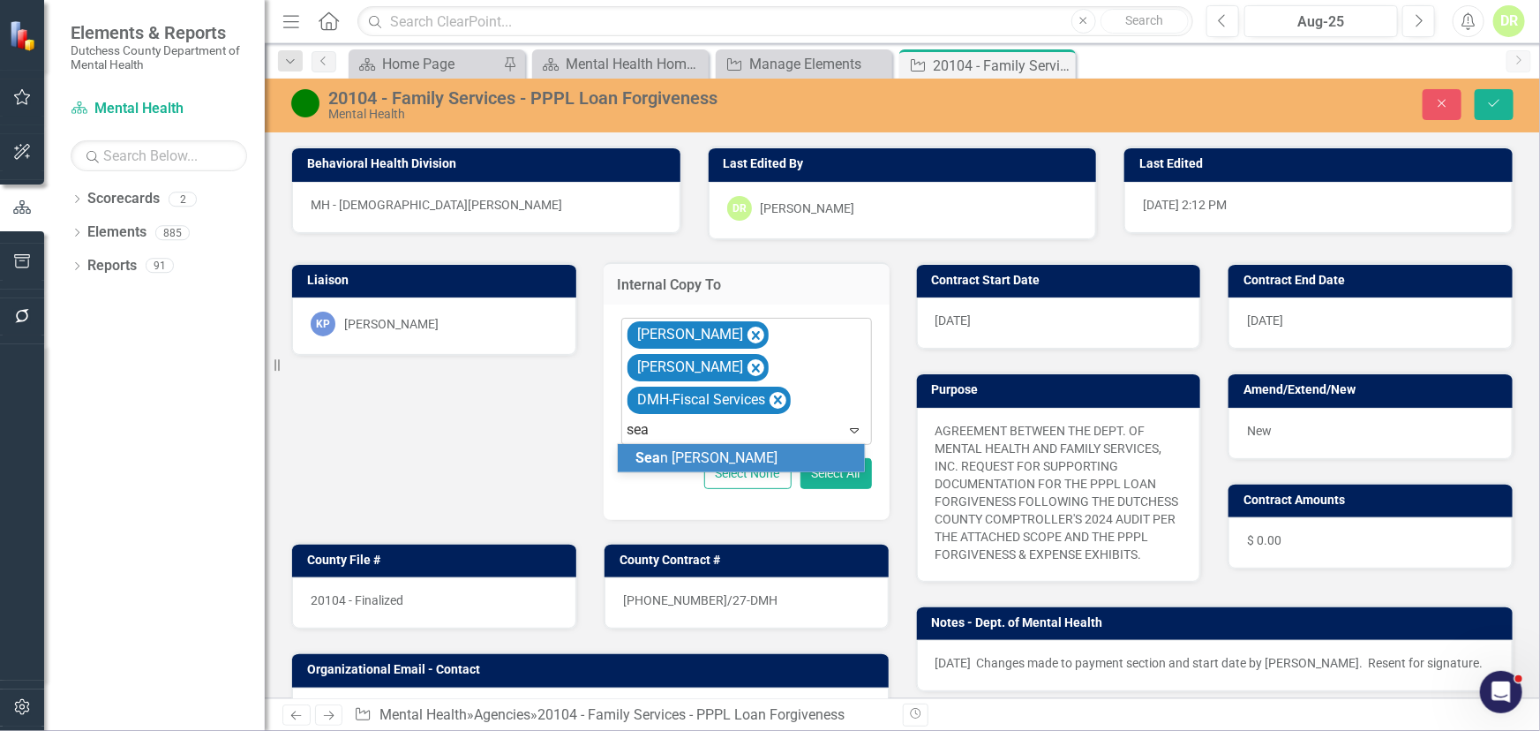
type input "[PERSON_NAME]"
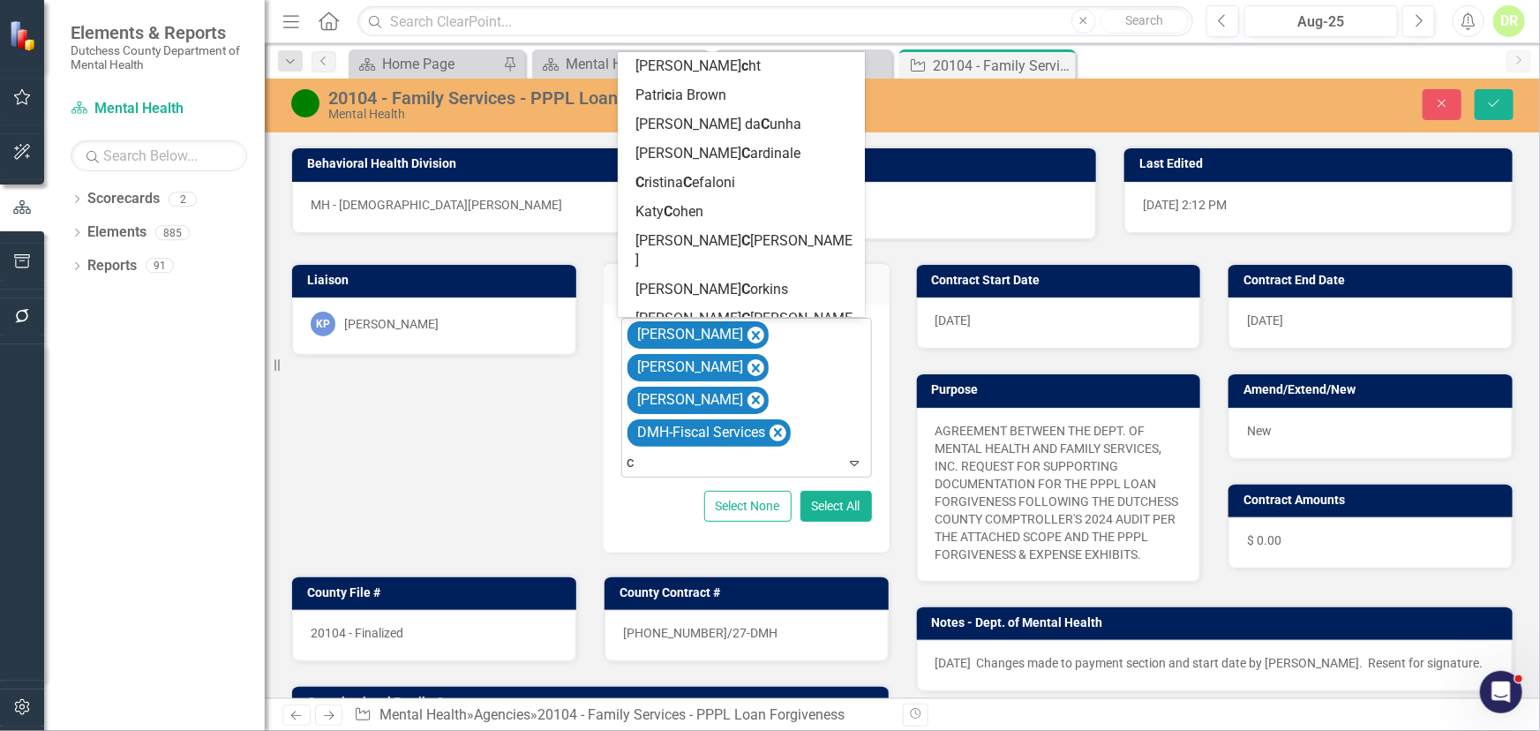
type input "cc"
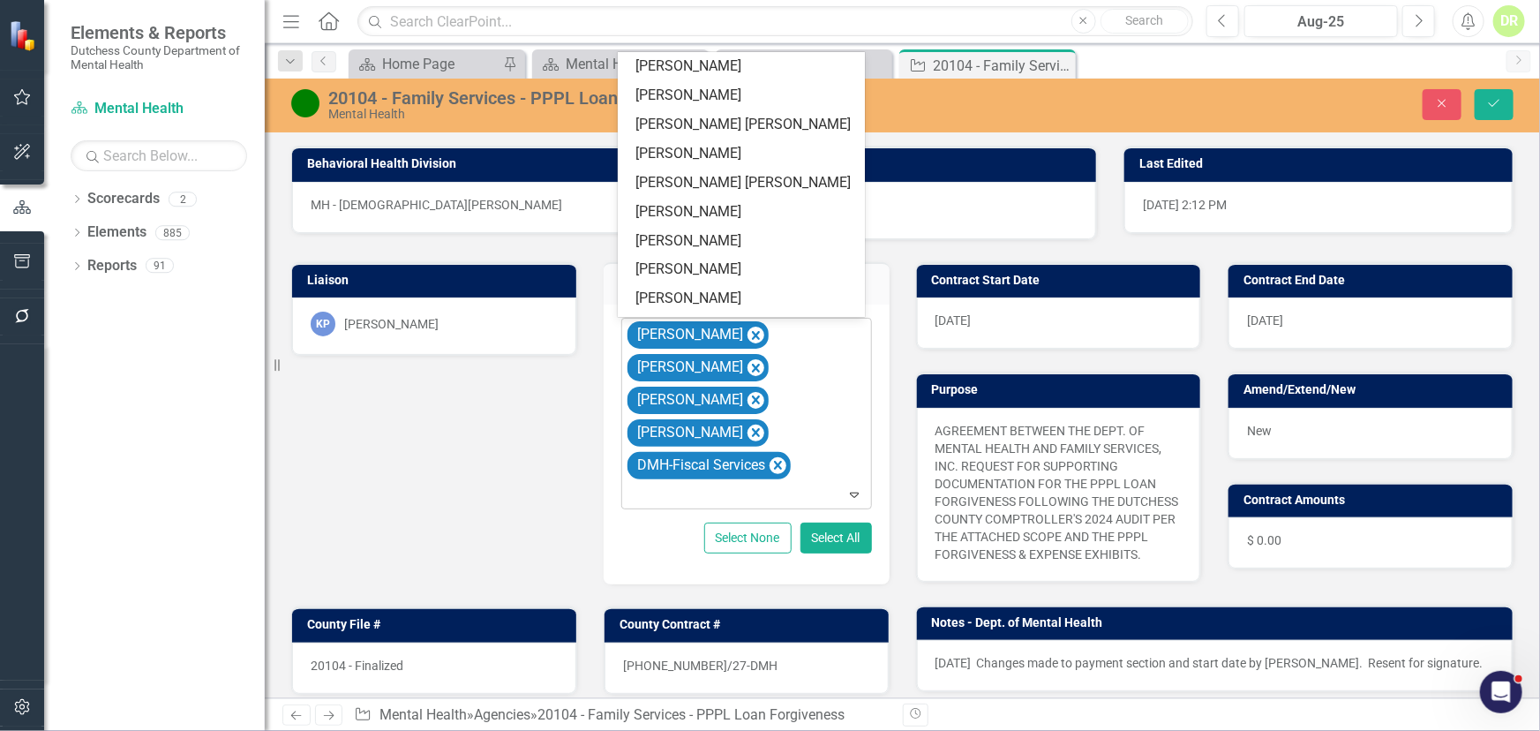
scroll to position [1097, 0]
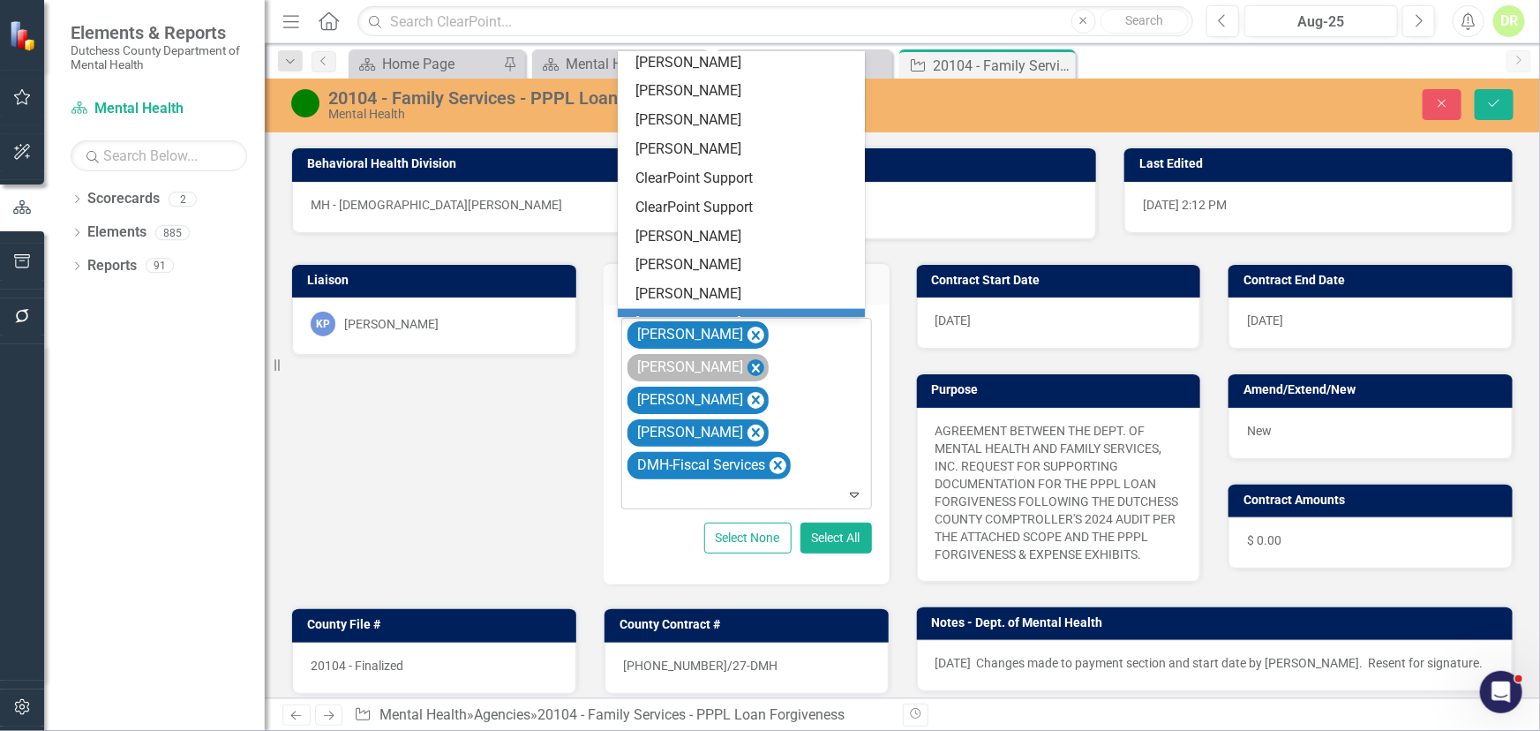
click at [747, 363] on icon "Remove Tom McClusky" at bounding box center [755, 367] width 17 height 22
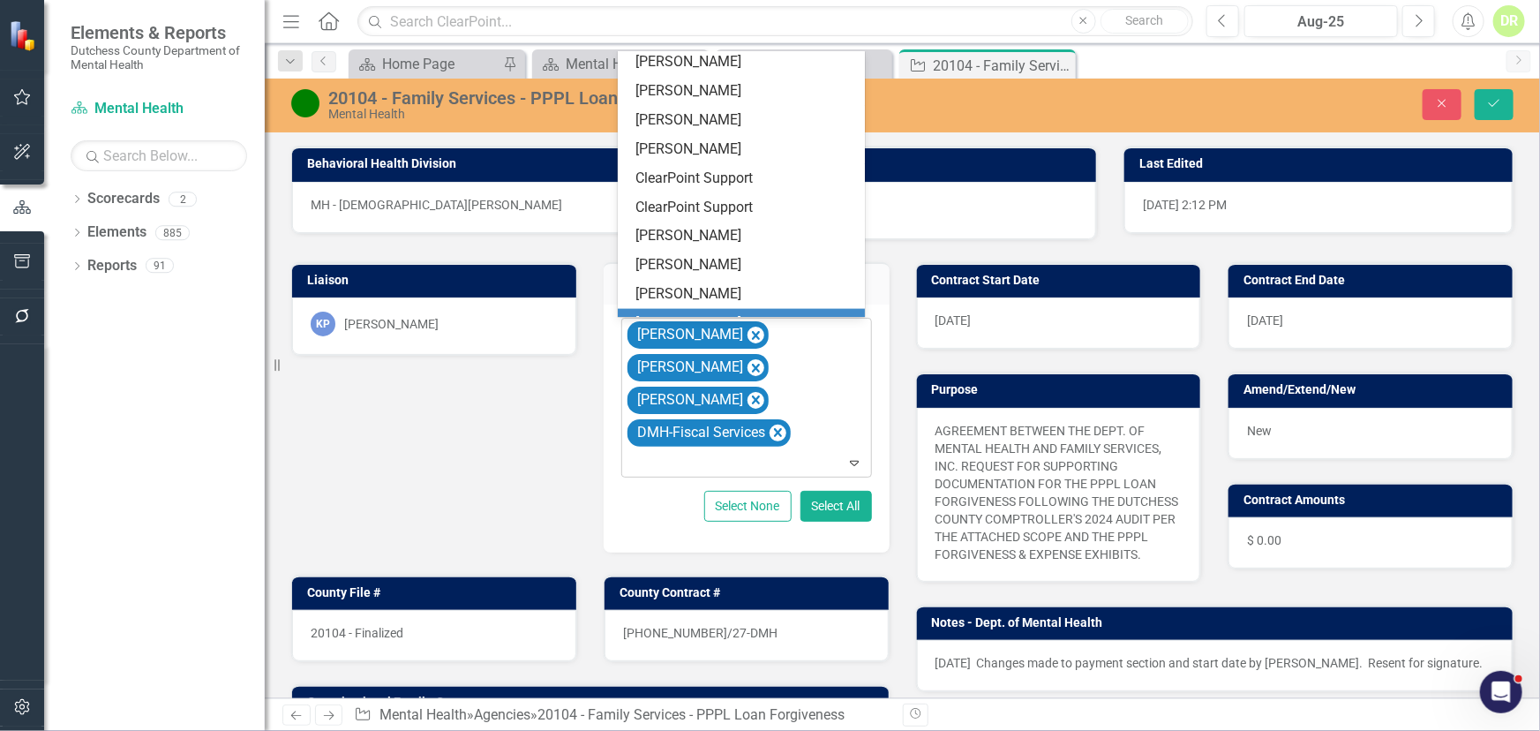
click at [680, 468] on div at bounding box center [747, 463] width 243 height 24
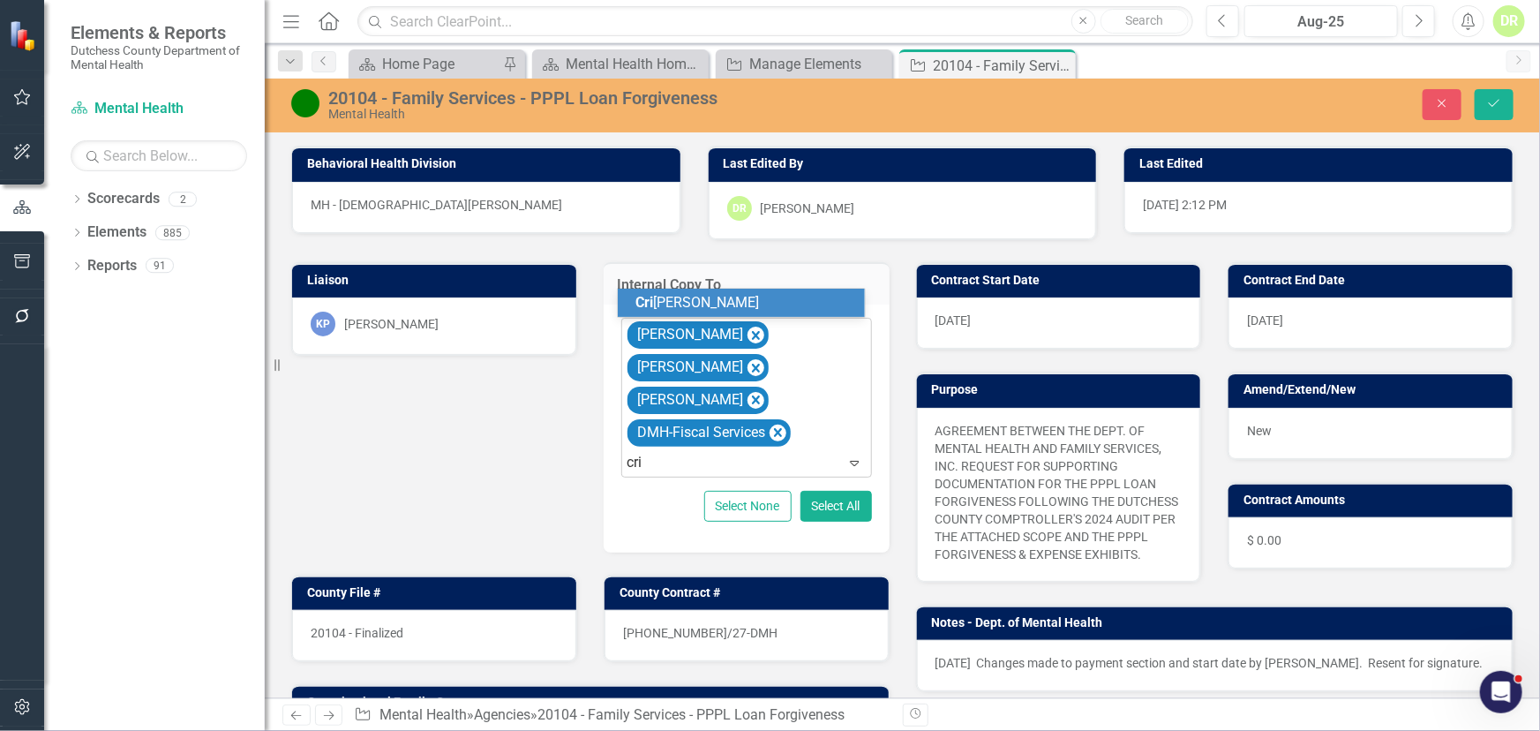
type input "[PERSON_NAME]"
click at [763, 305] on div "[PERSON_NAME] [PERSON_NAME]" at bounding box center [744, 303] width 219 height 20
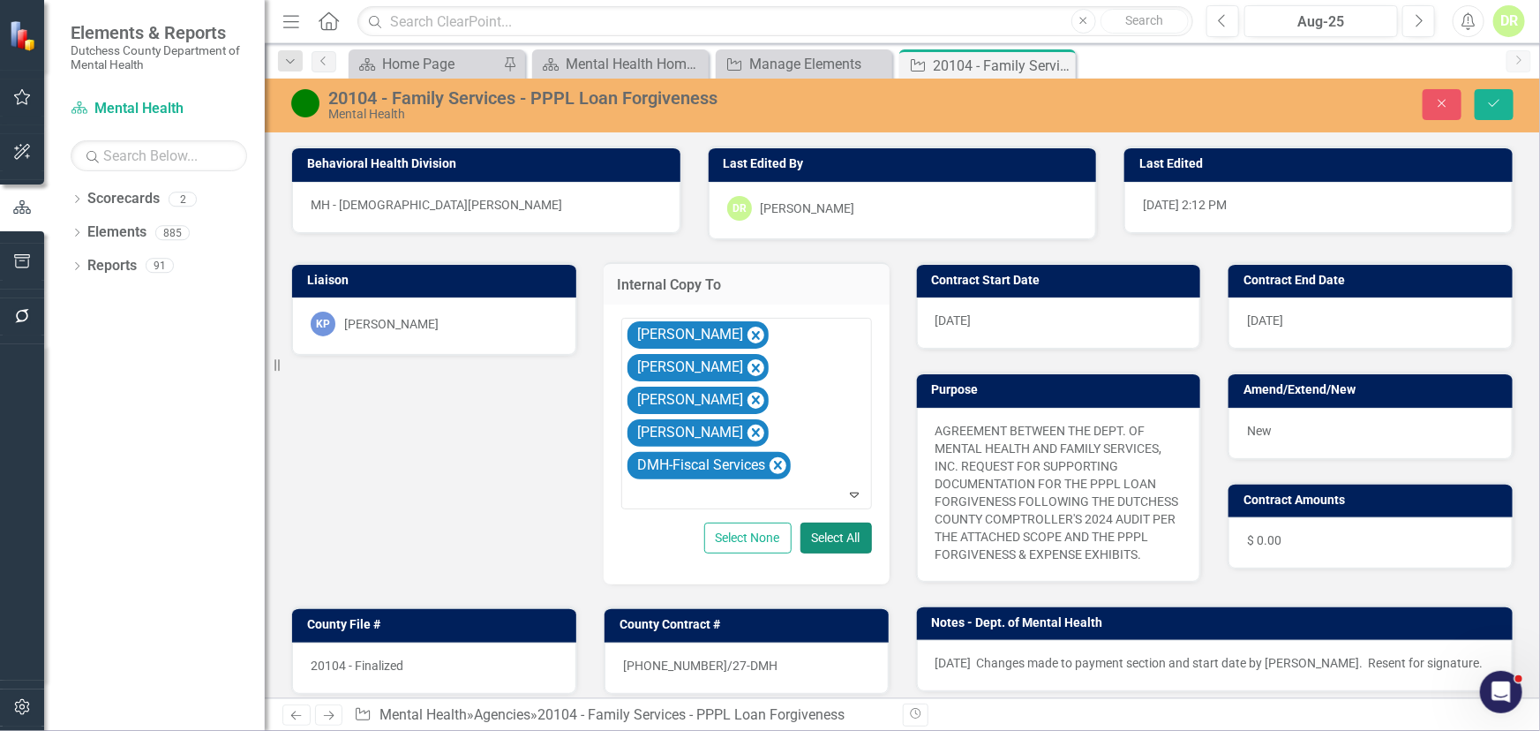
click at [847, 530] on button "Select All" at bounding box center [835, 537] width 71 height 31
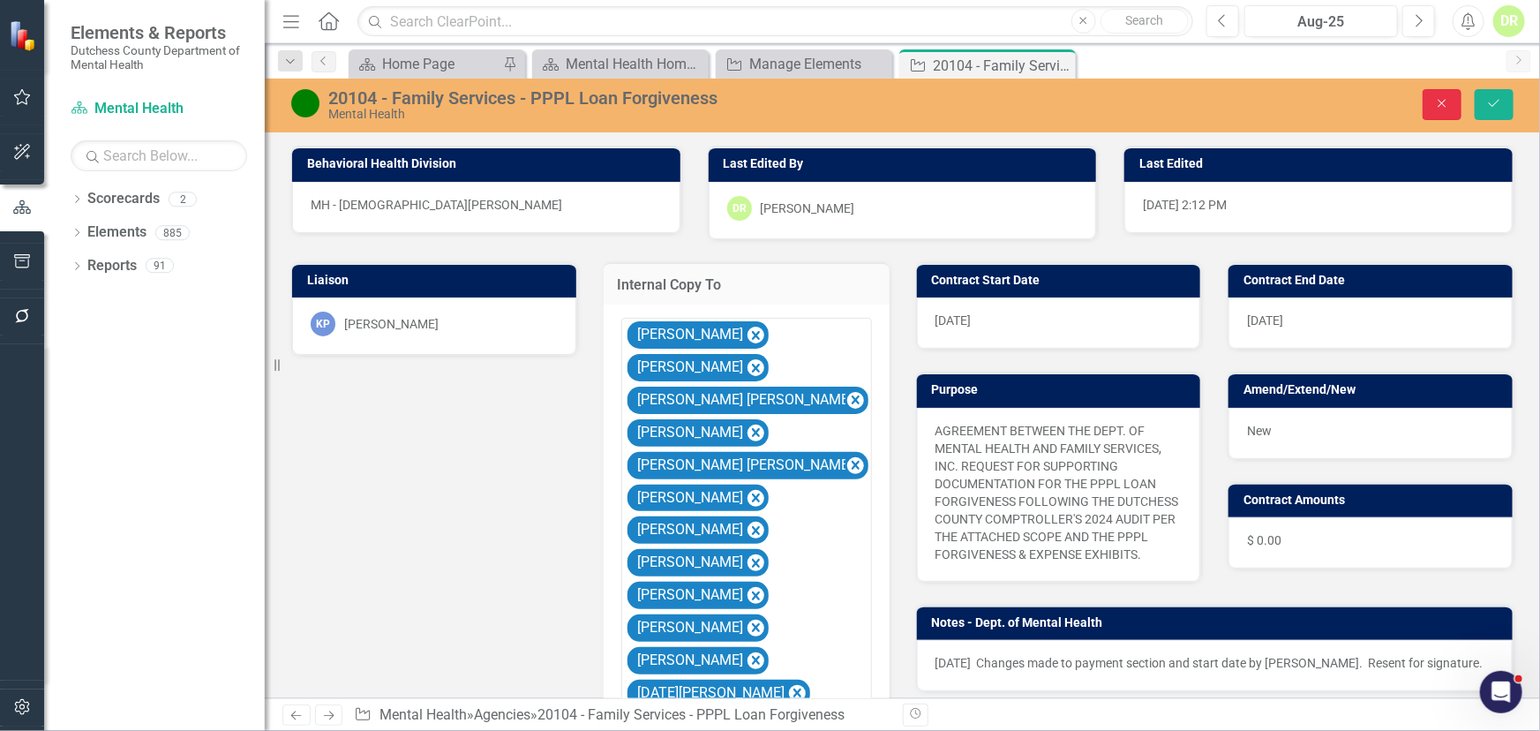
click at [1450, 101] on button "Close" at bounding box center [1441, 104] width 39 height 31
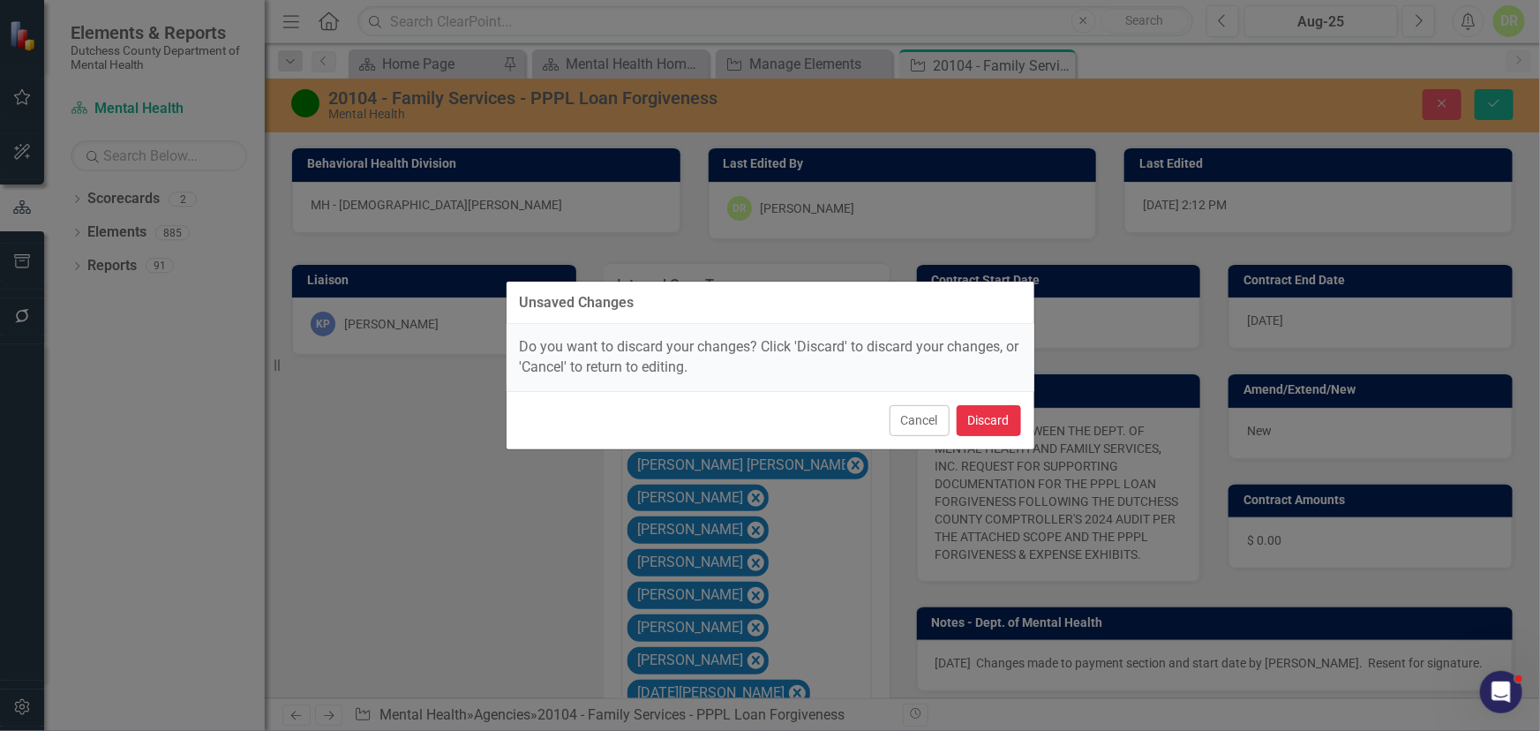
click at [978, 414] on button "Discard" at bounding box center [988, 420] width 64 height 31
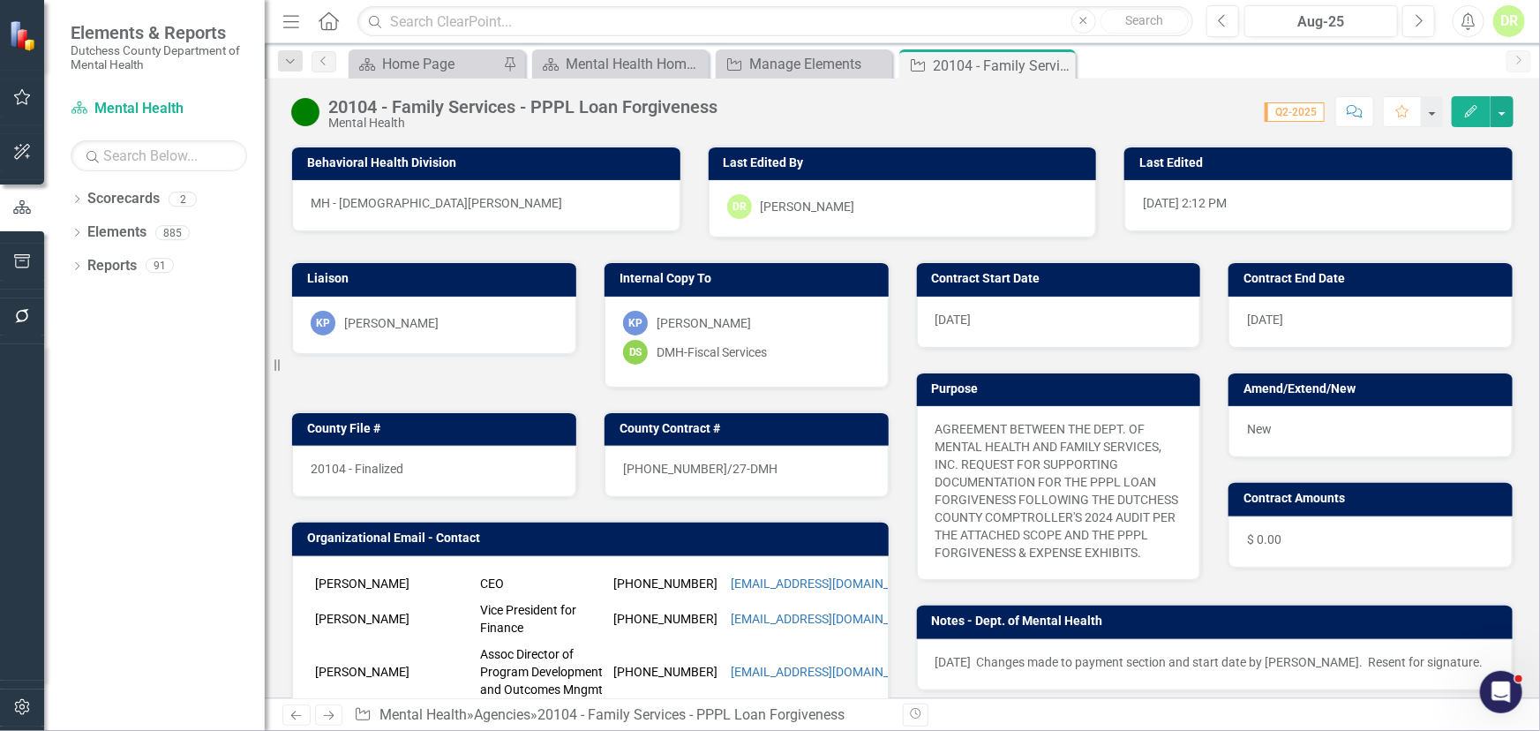
click at [742, 363] on div "KP [PERSON_NAME] DS DMH-Fiscal Services" at bounding box center [746, 341] width 284 height 91
click at [744, 363] on div "KP [PERSON_NAME] DS DMH-Fiscal Services" at bounding box center [746, 341] width 284 height 91
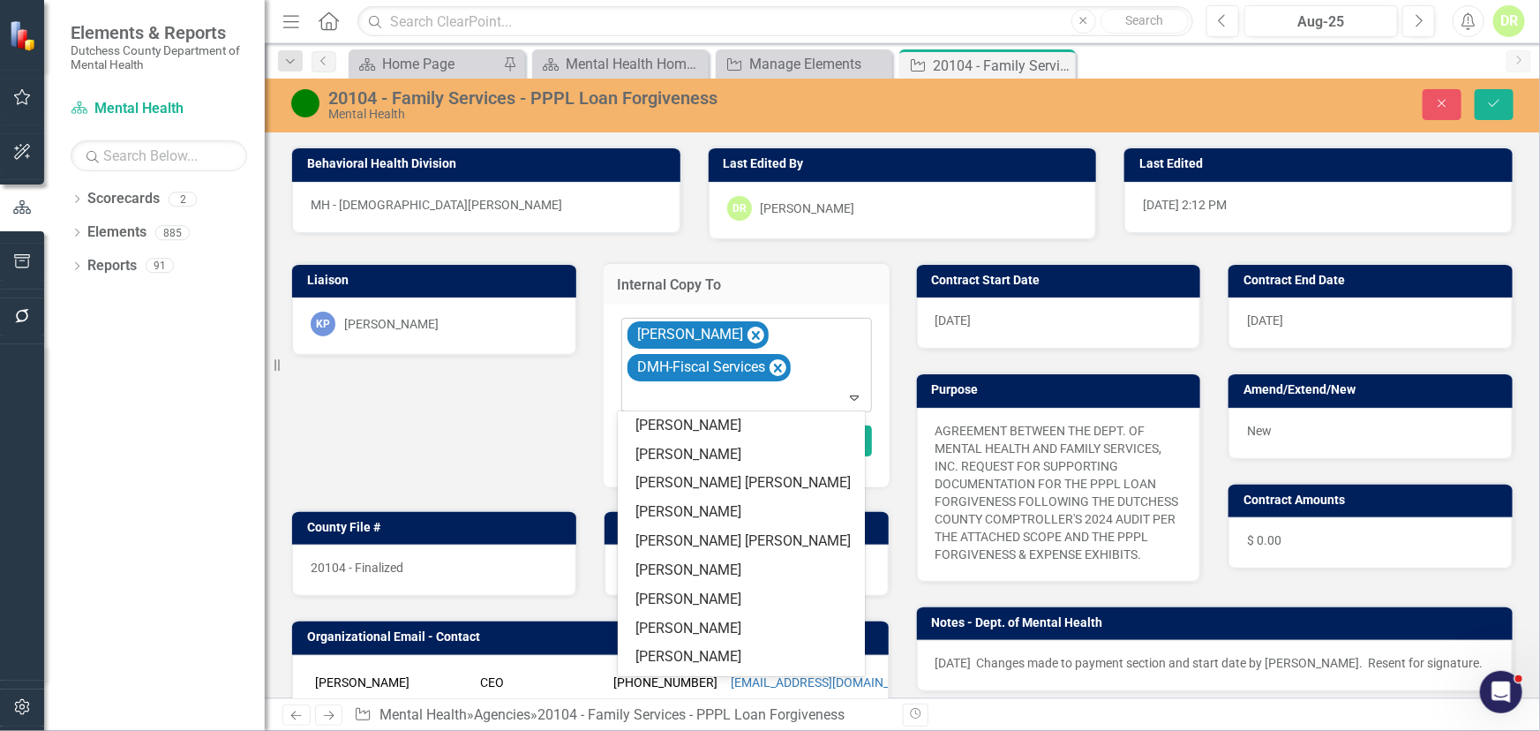
click at [850, 398] on icon at bounding box center [854, 397] width 9 height 5
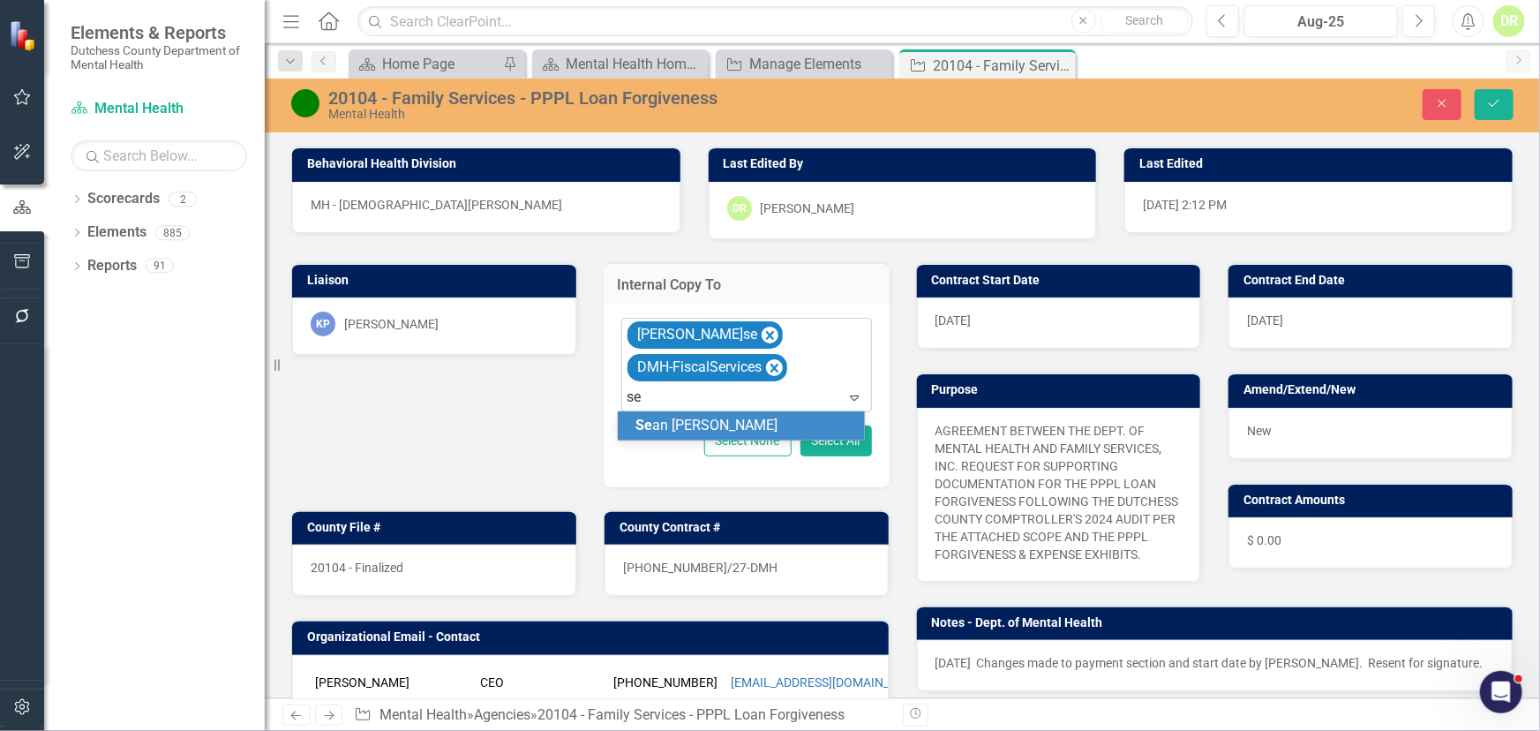
type input "sea"
click at [648, 416] on span "Sea" at bounding box center [647, 424] width 25 height 17
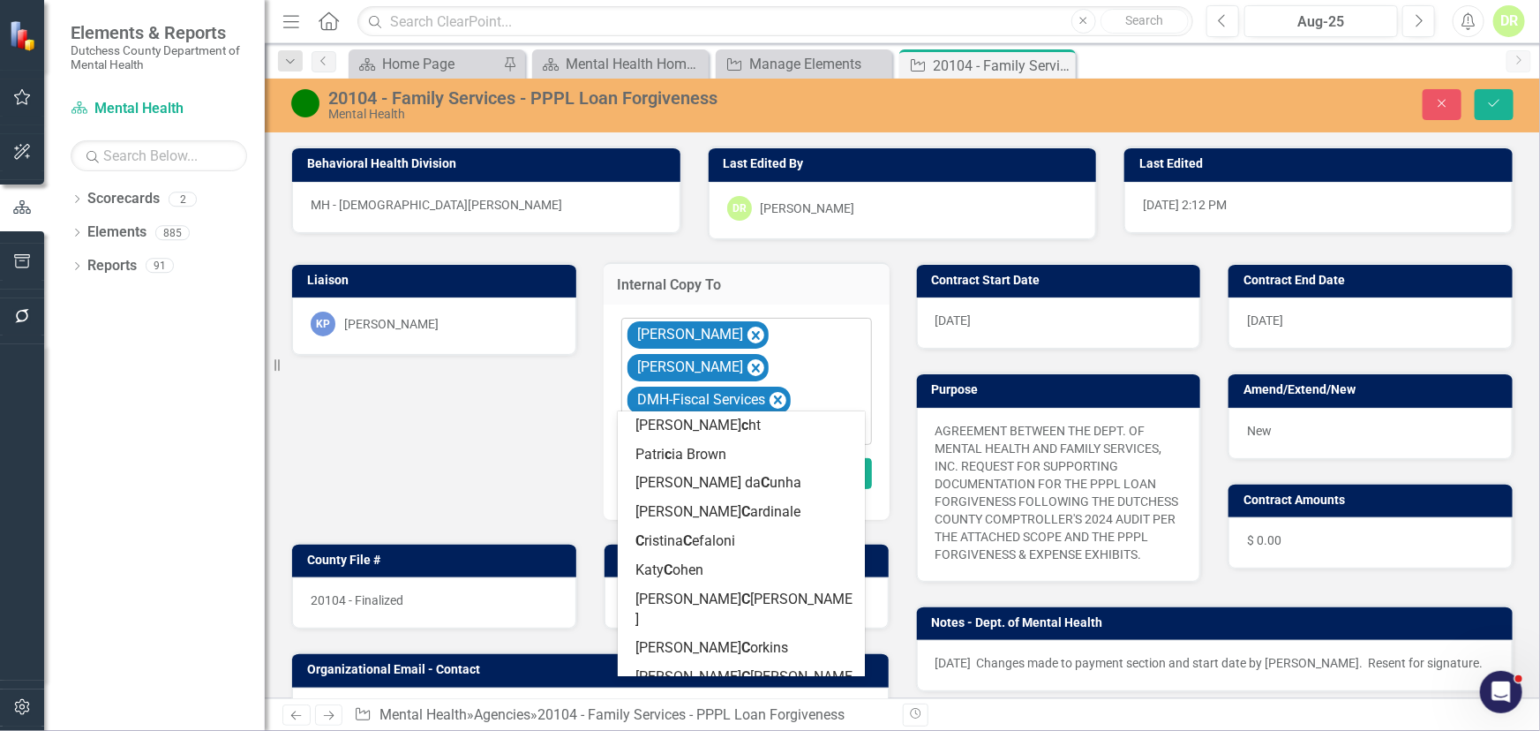
type input "cr"
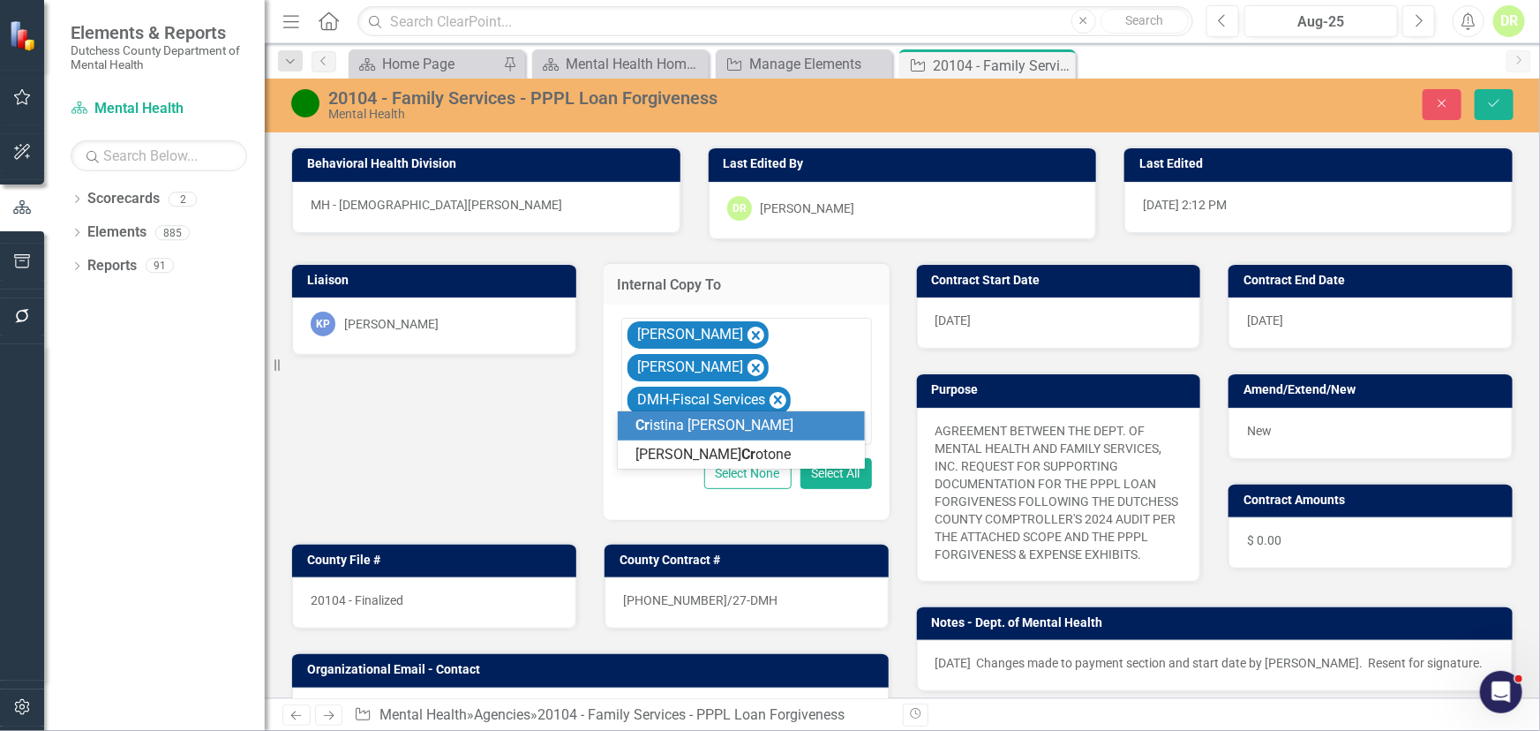
click at [657, 428] on span "Cr istina [PERSON_NAME]" at bounding box center [714, 424] width 158 height 17
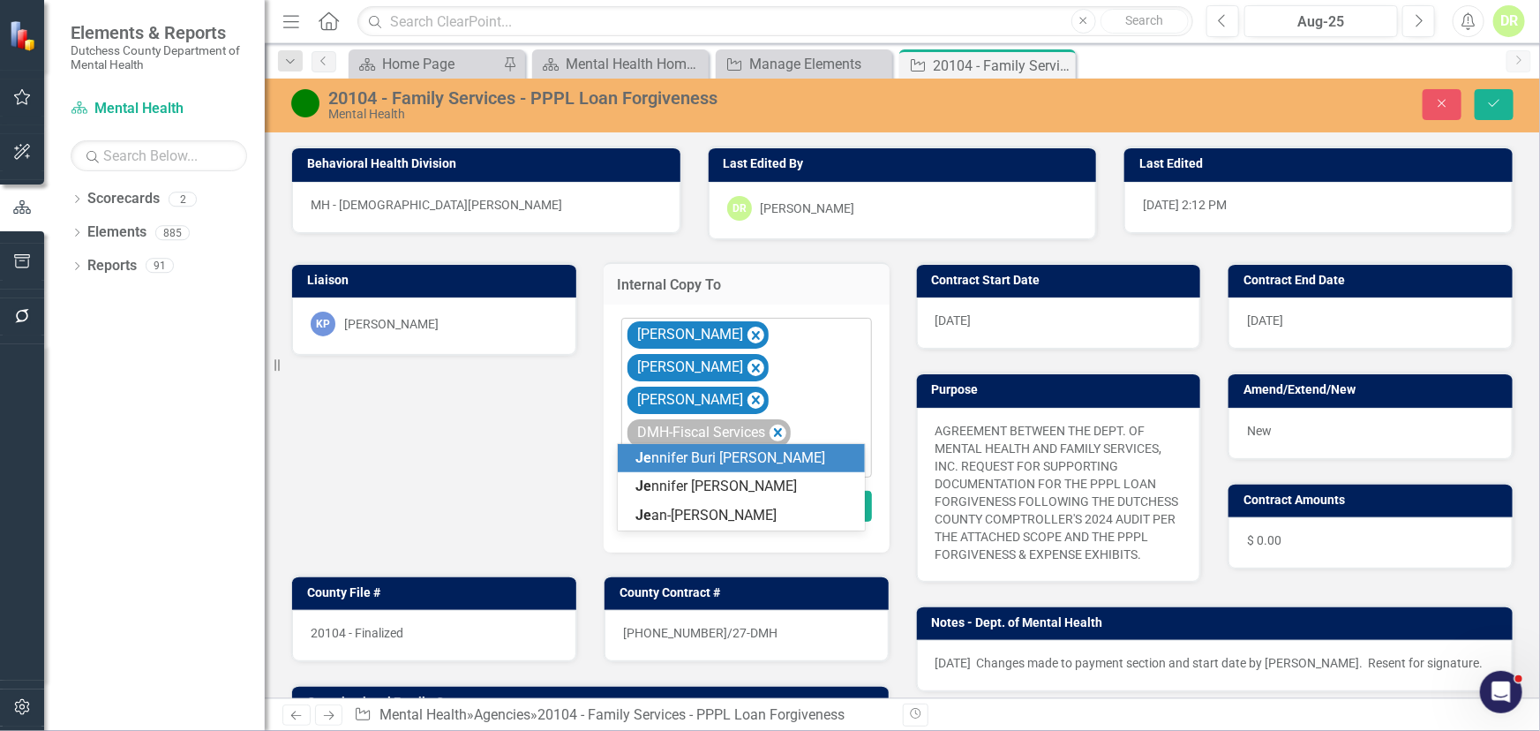
type input "jea"
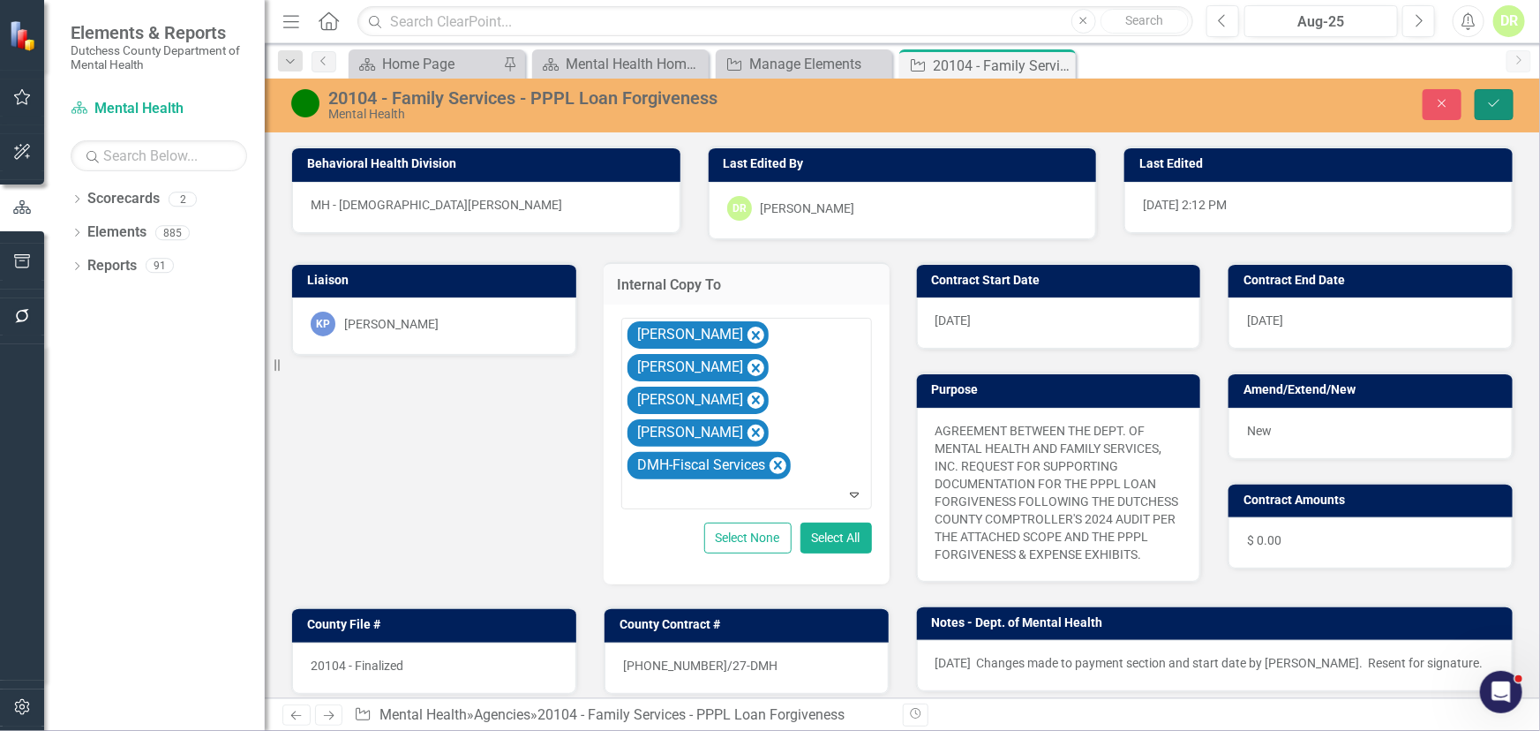
click at [1500, 99] on icon "Save" at bounding box center [1494, 103] width 16 height 12
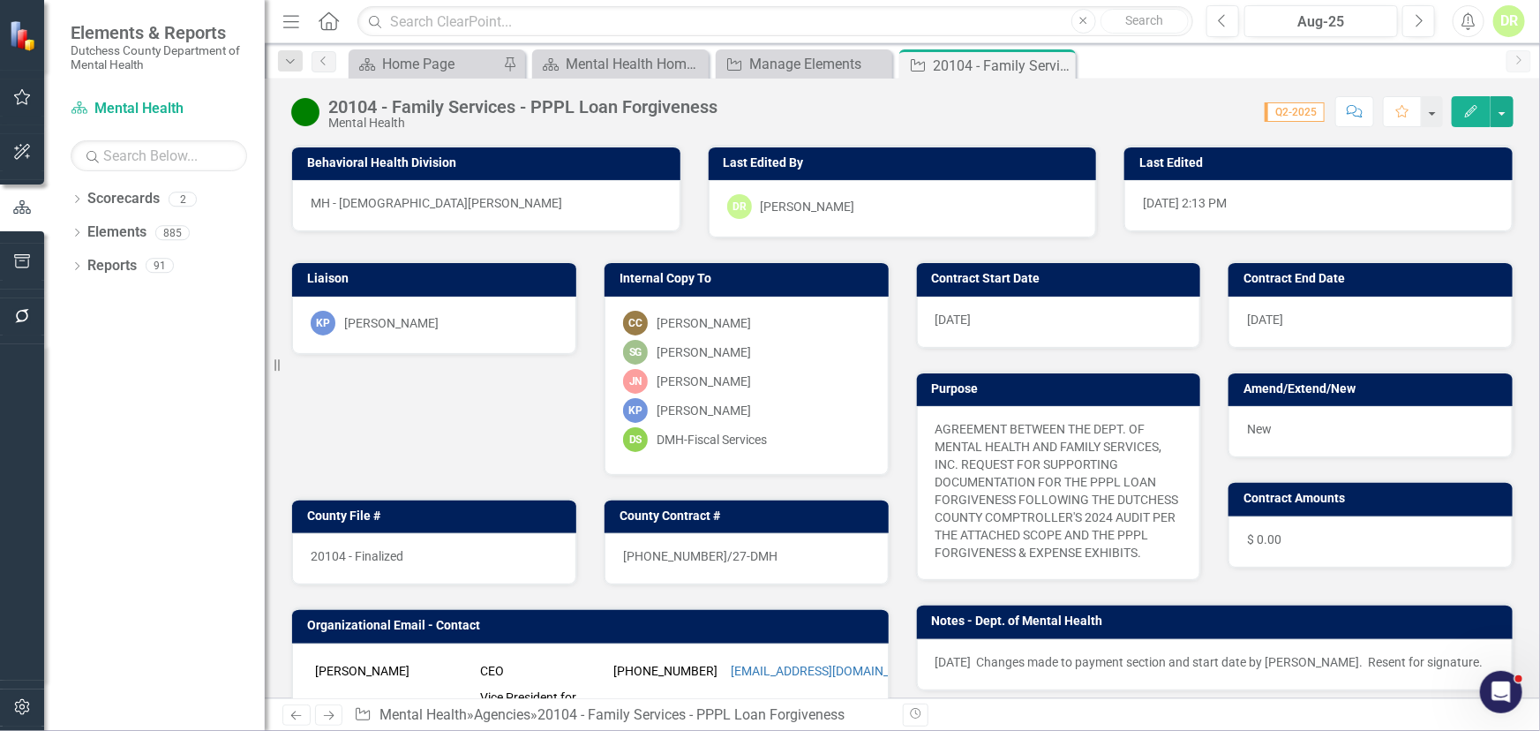
click at [800, 398] on div "KP [PERSON_NAME]" at bounding box center [746, 410] width 247 height 25
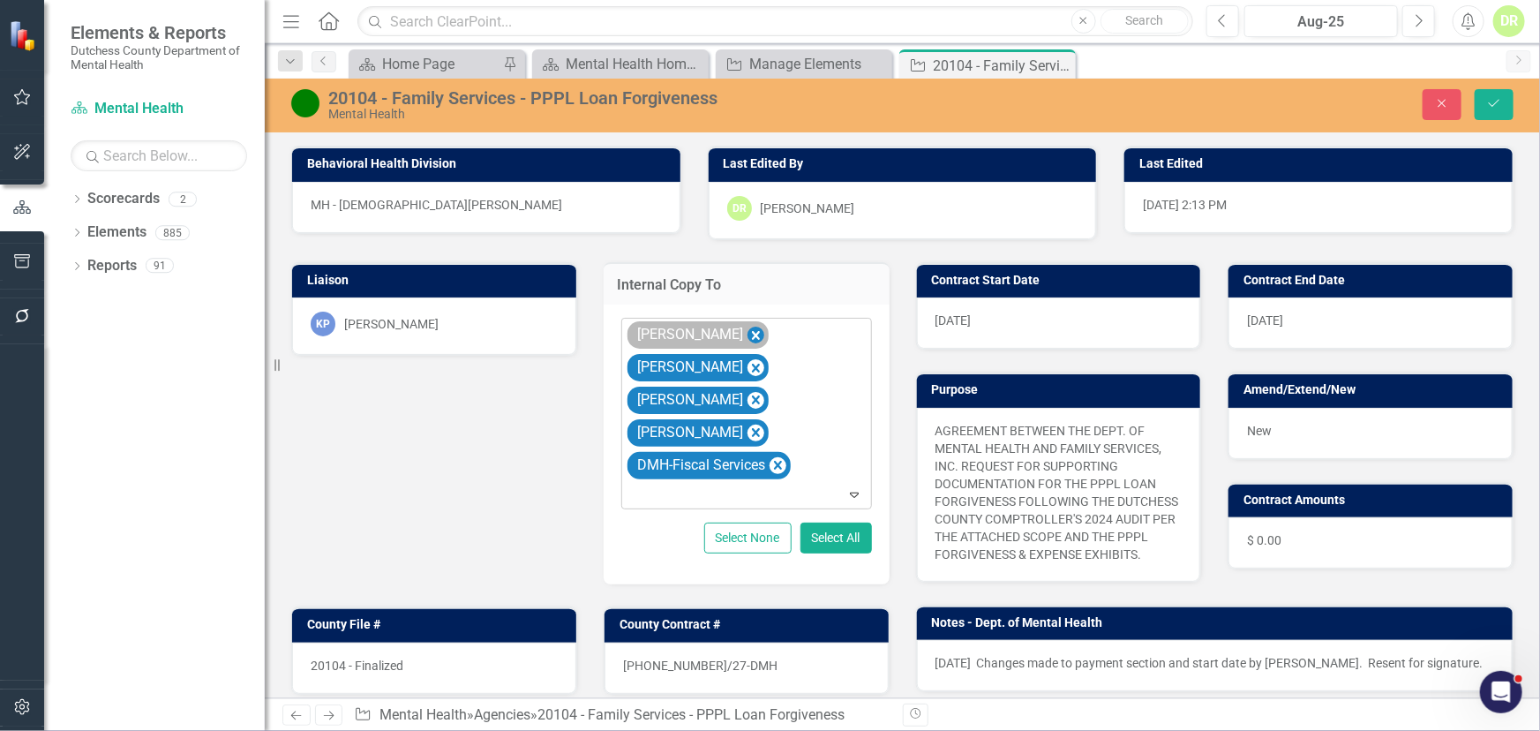
click at [747, 332] on icon "Remove Cristina Cefaloni" at bounding box center [755, 336] width 17 height 22
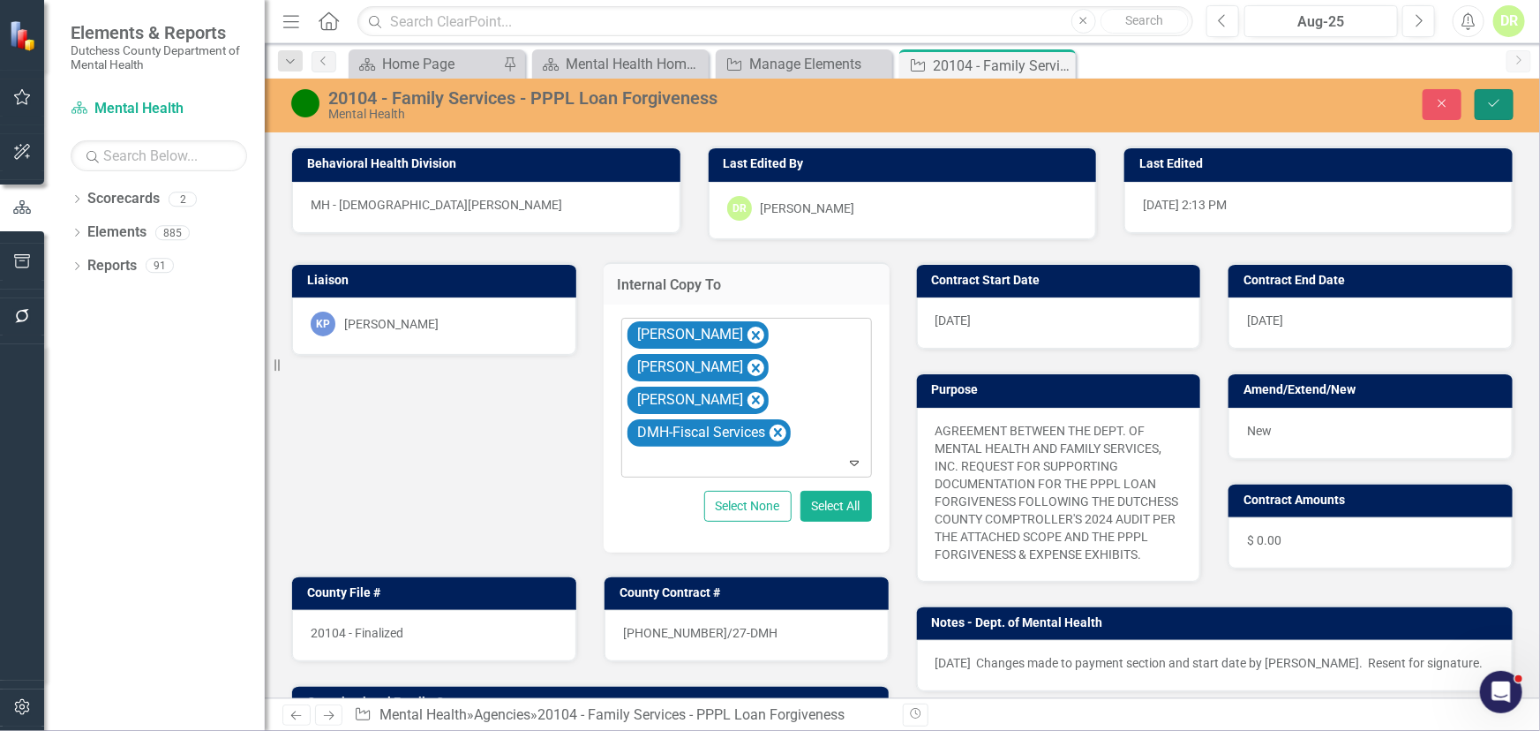
click at [1500, 104] on icon "Save" at bounding box center [1494, 103] width 16 height 12
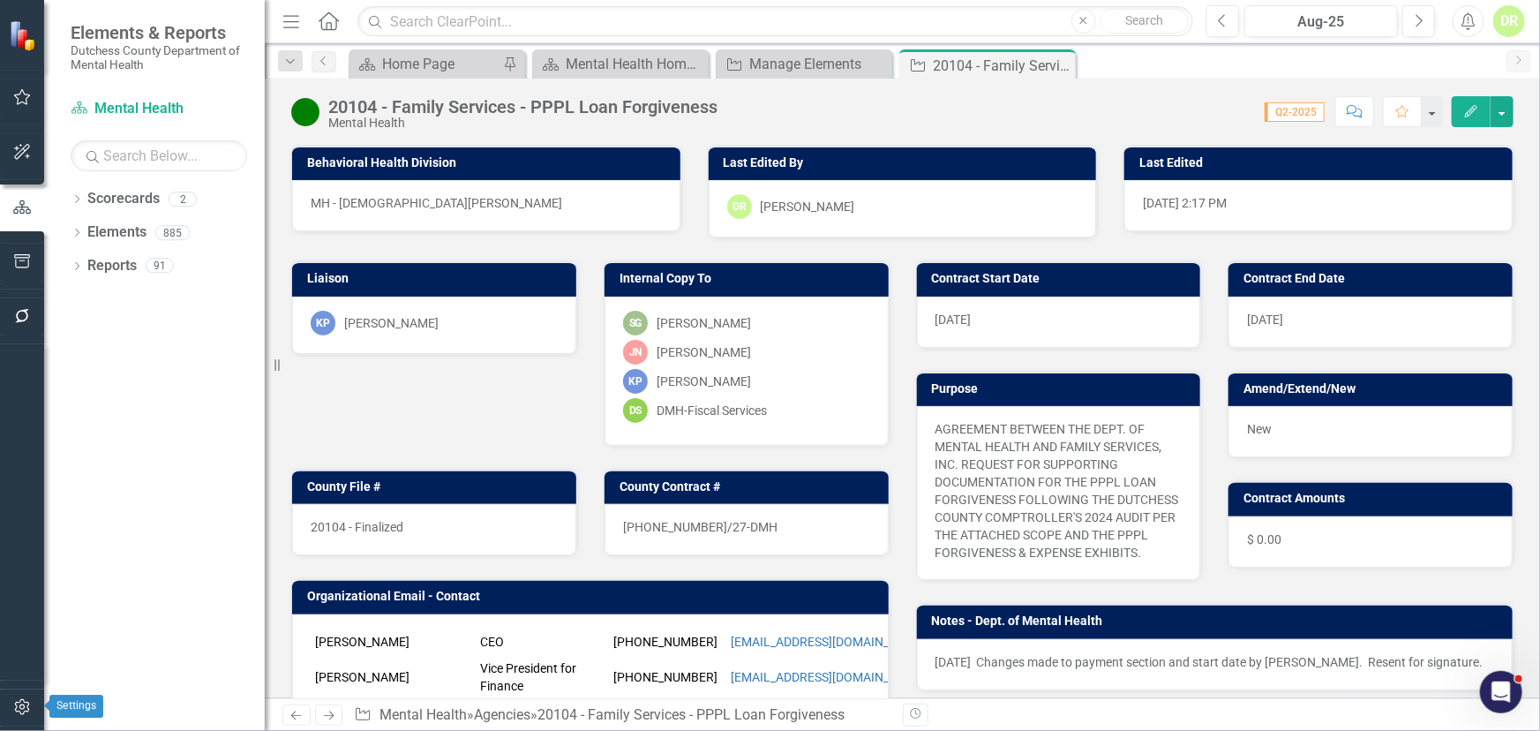
click at [20, 703] on icon "button" at bounding box center [22, 707] width 19 height 14
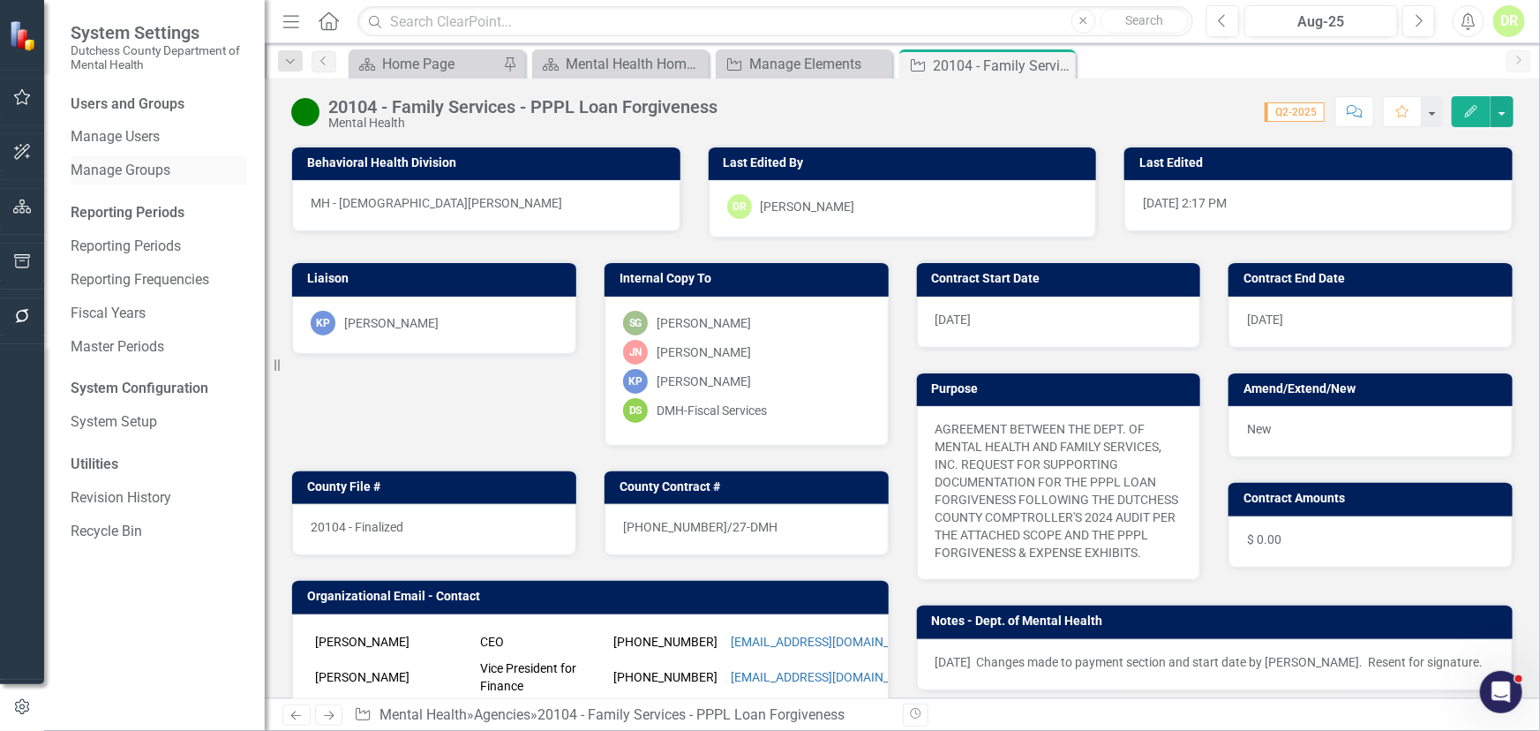
click at [131, 168] on link "Manage Groups" at bounding box center [159, 171] width 176 height 20
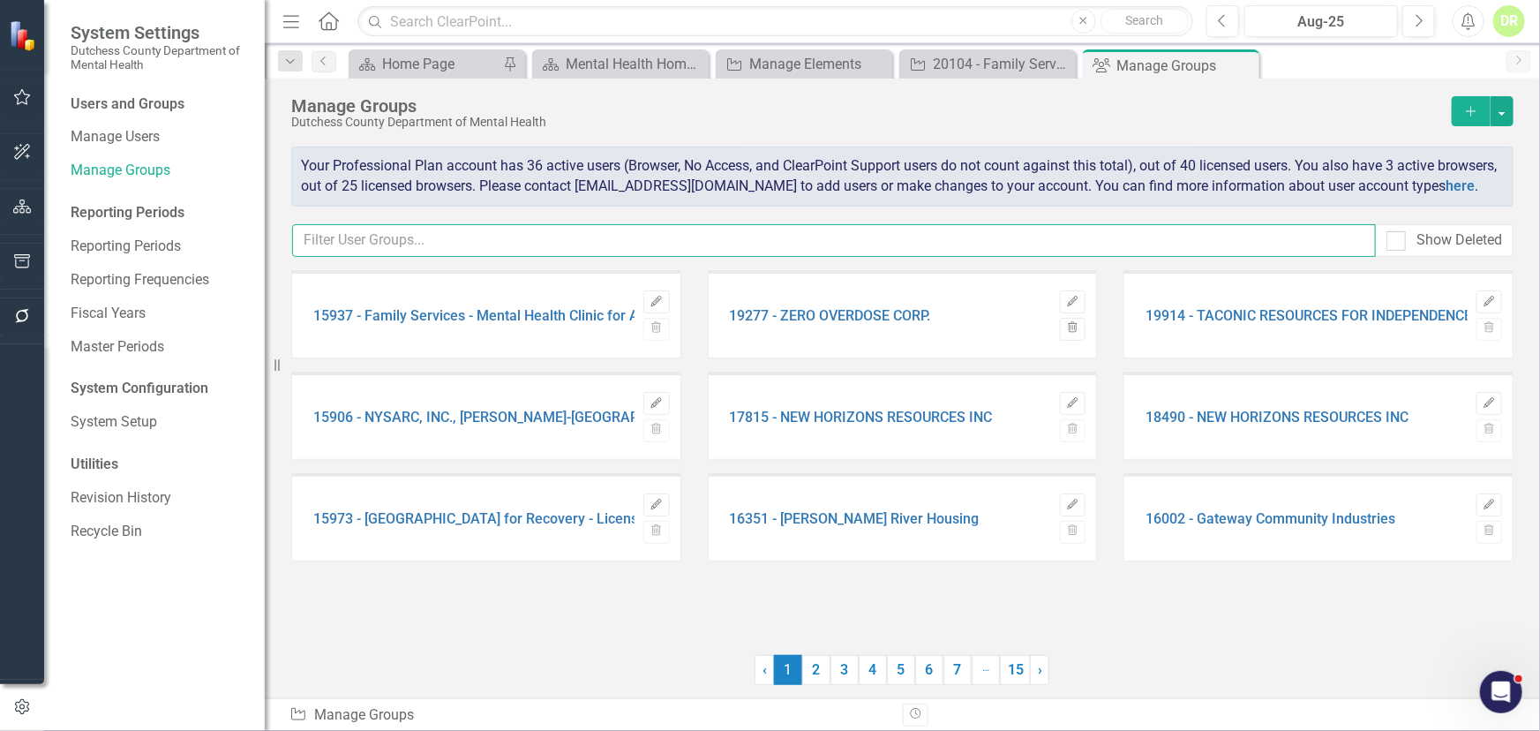
click at [396, 257] on input "text" at bounding box center [833, 240] width 1083 height 33
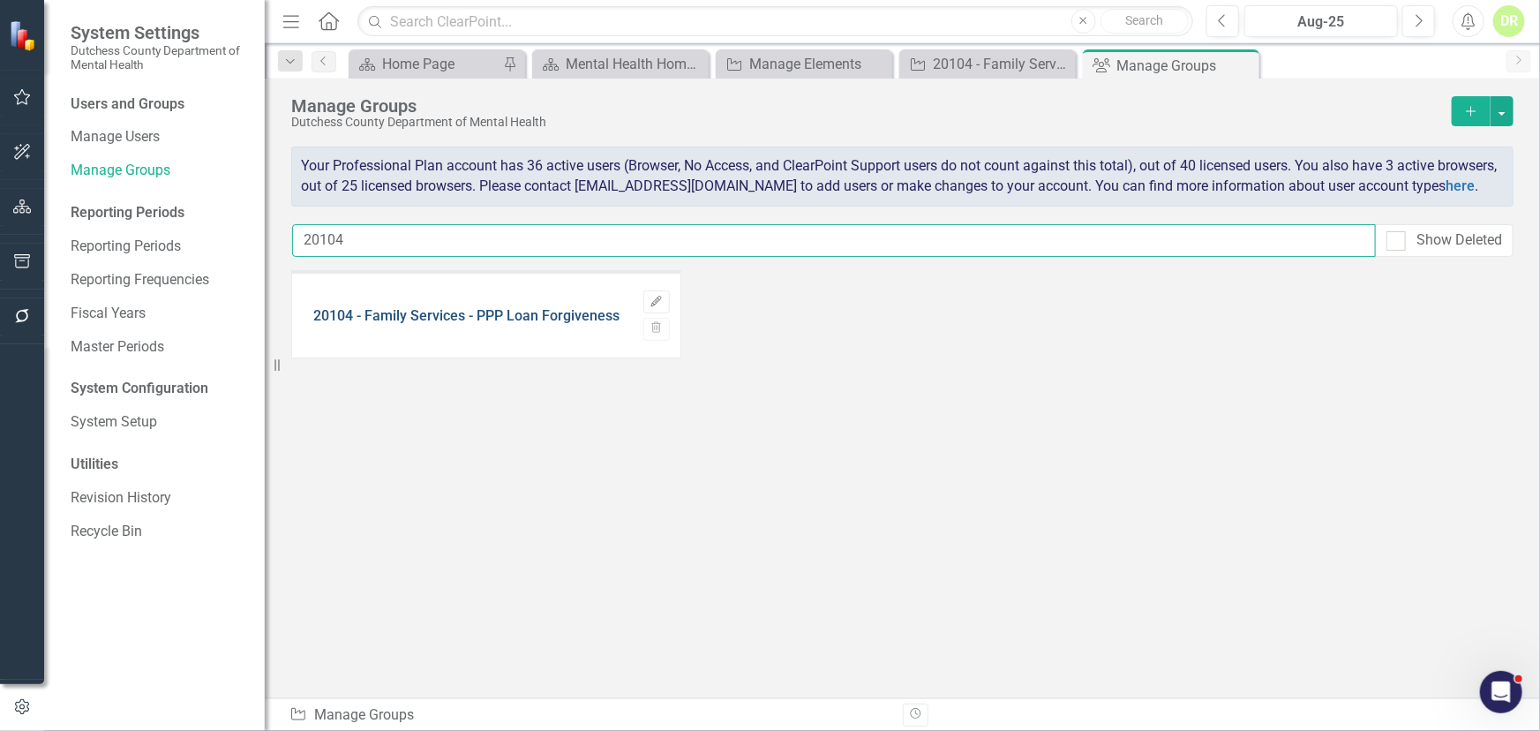
type input "20104"
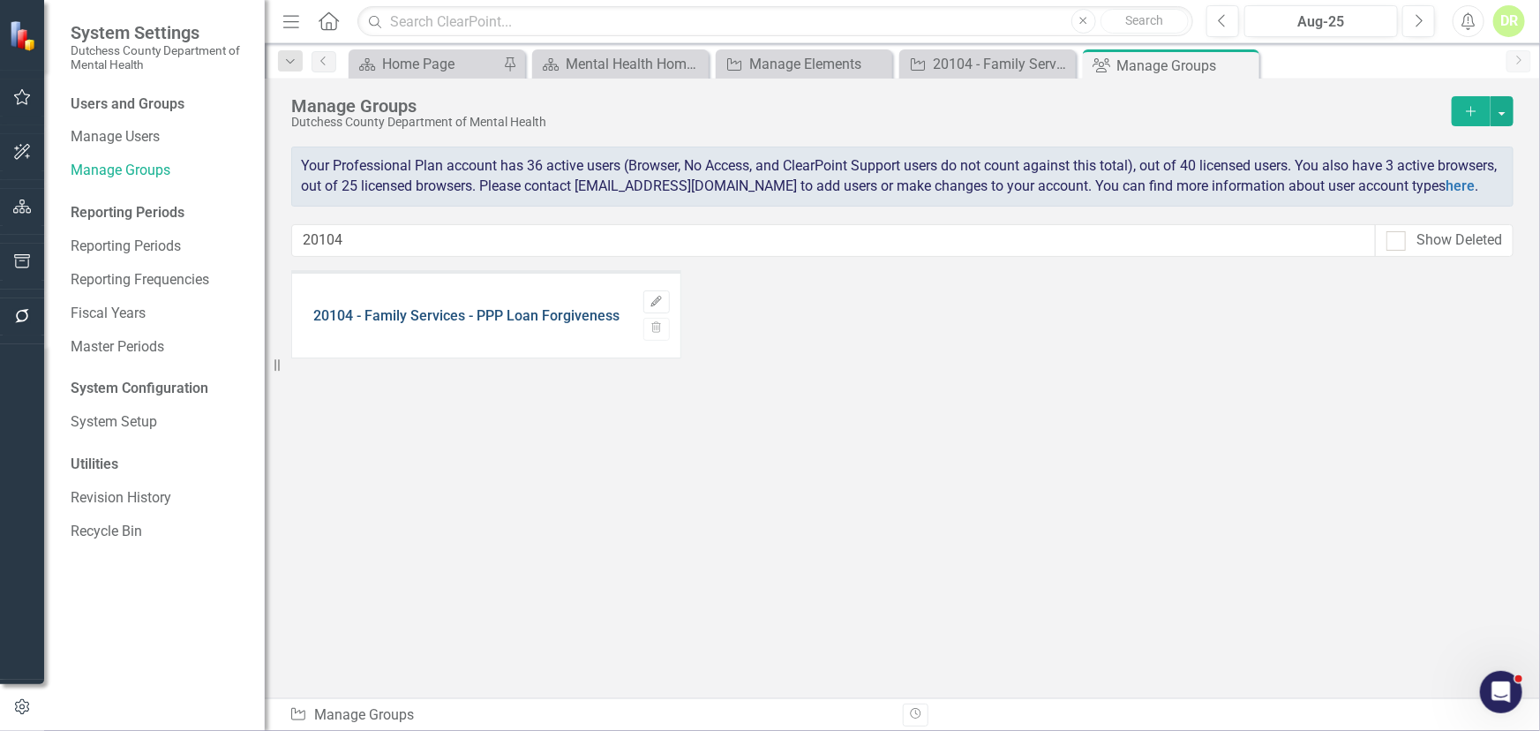
click at [413, 324] on link "20104 - Family Services - PPP Loan Forgiveness" at bounding box center [466, 316] width 306 height 16
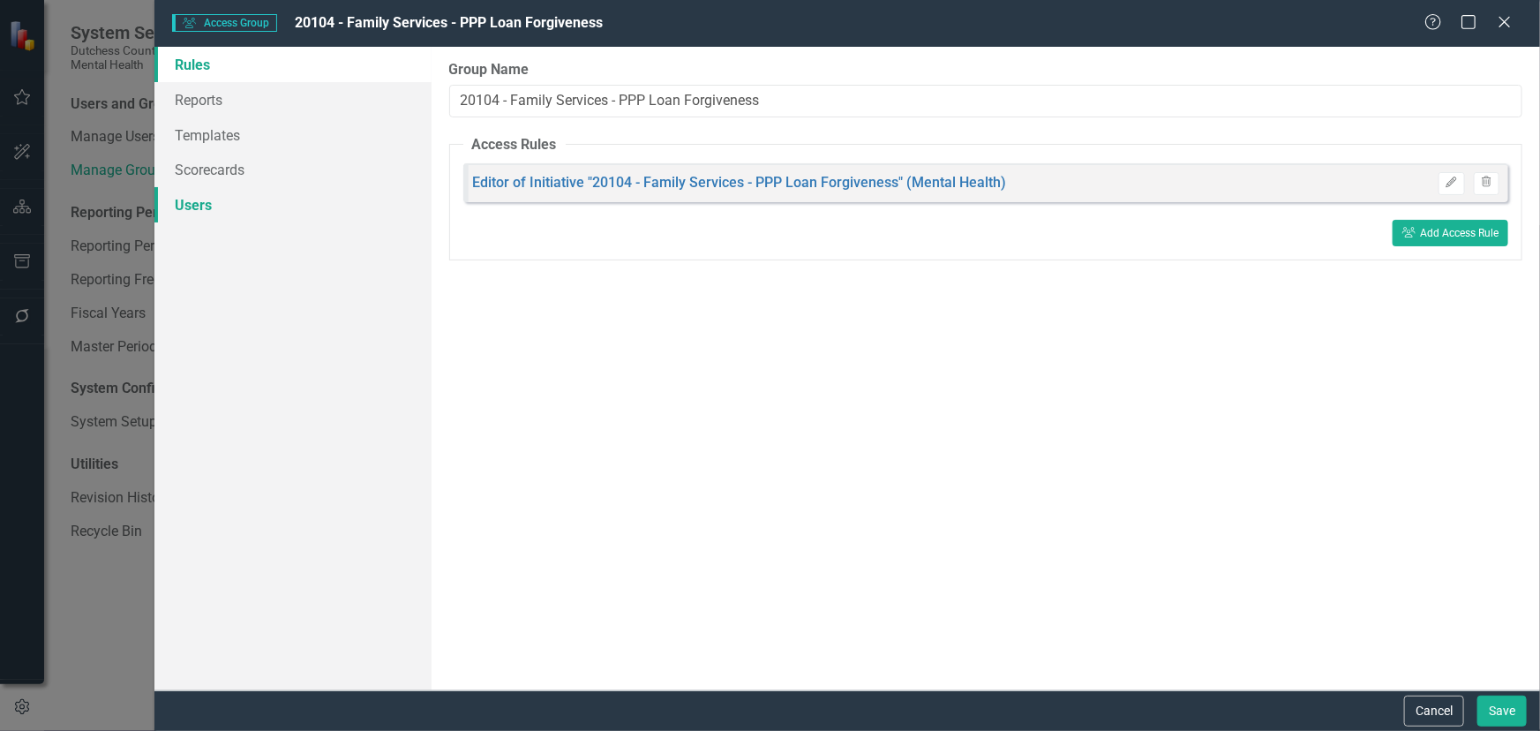
click at [187, 197] on link "Users" at bounding box center [292, 204] width 277 height 35
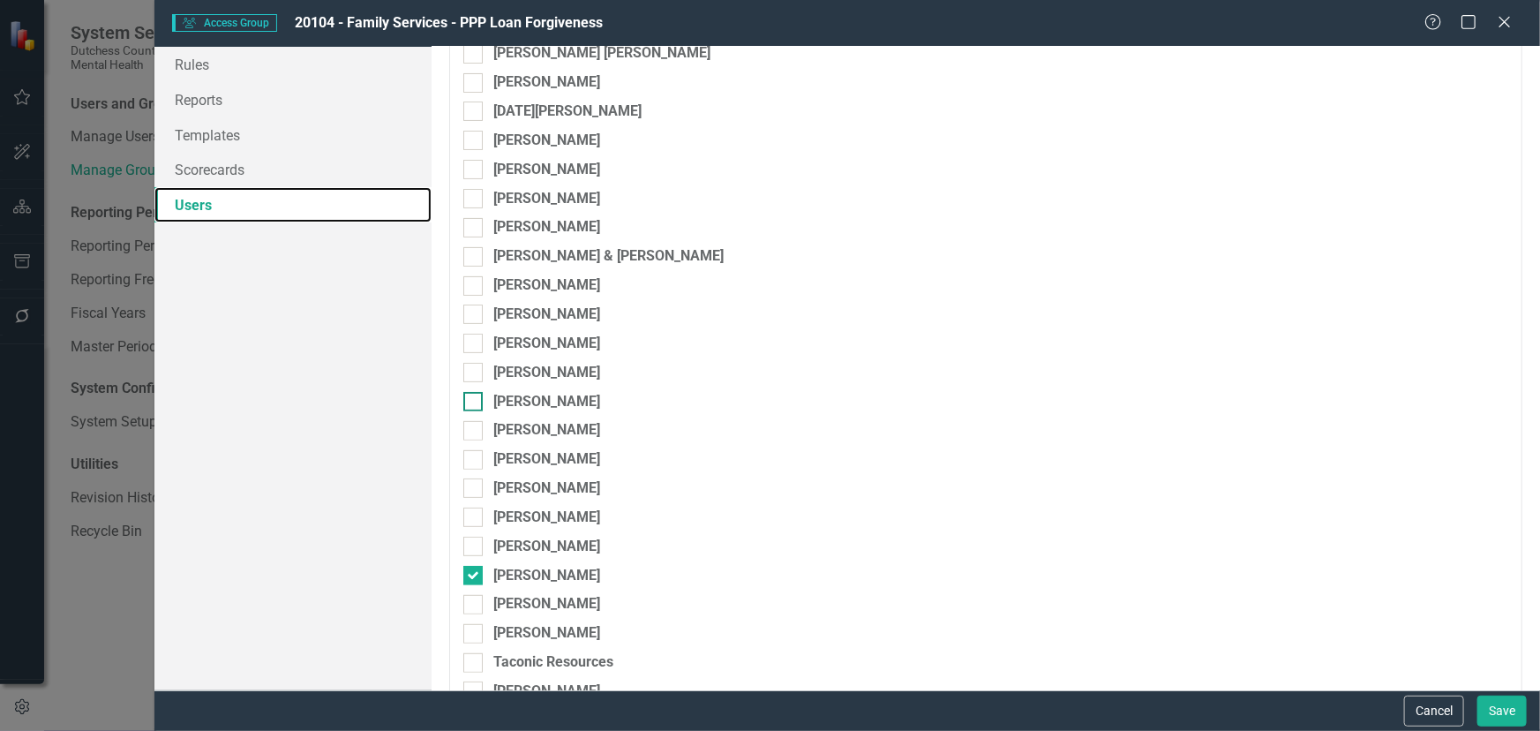
scroll to position [160, 0]
click at [1502, 701] on button "Save" at bounding box center [1501, 710] width 49 height 31
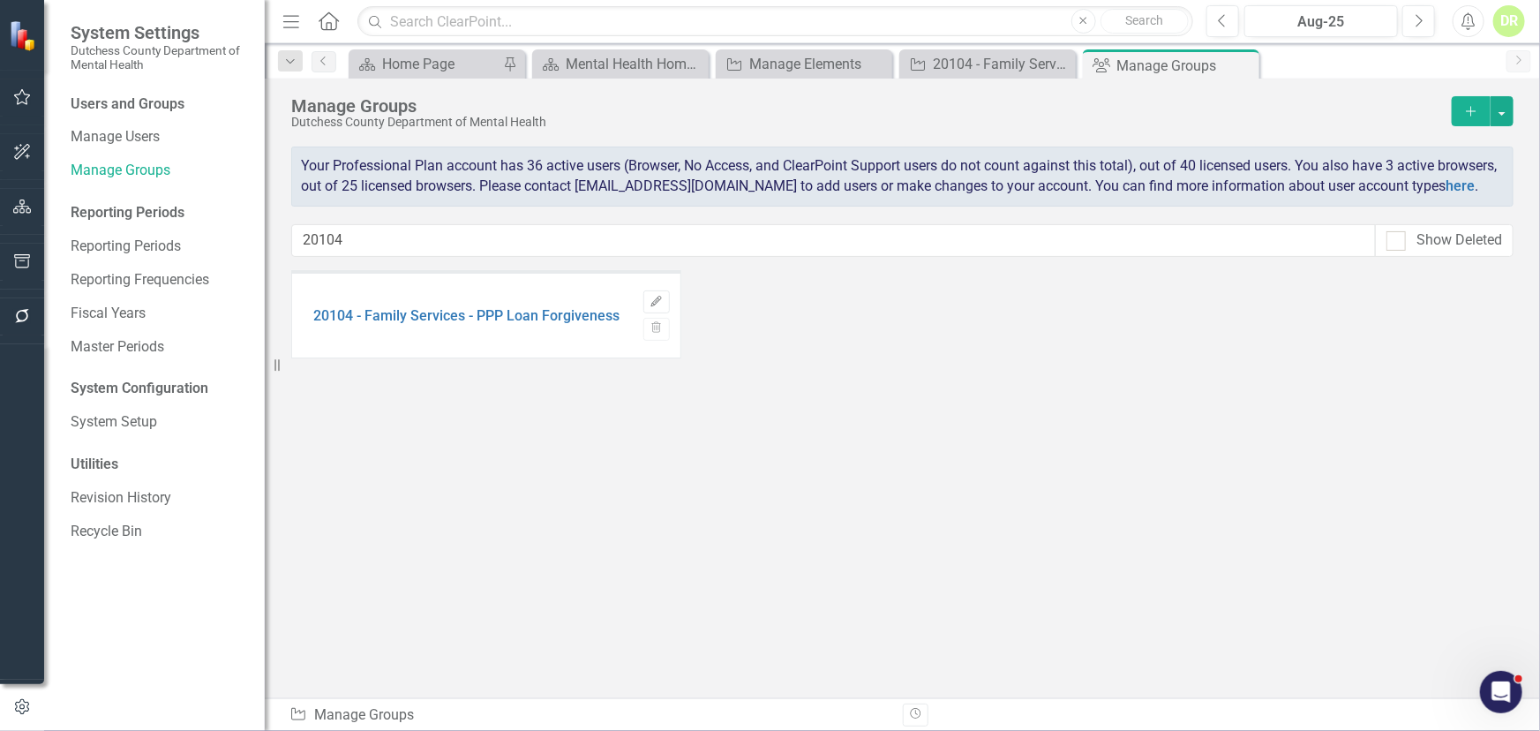
drag, startPoint x: 1241, startPoint y: 62, endPoint x: 1242, endPoint y: 35, distance: 26.5
click at [0, 0] on icon "Close" at bounding box center [0, 0] width 0 height 0
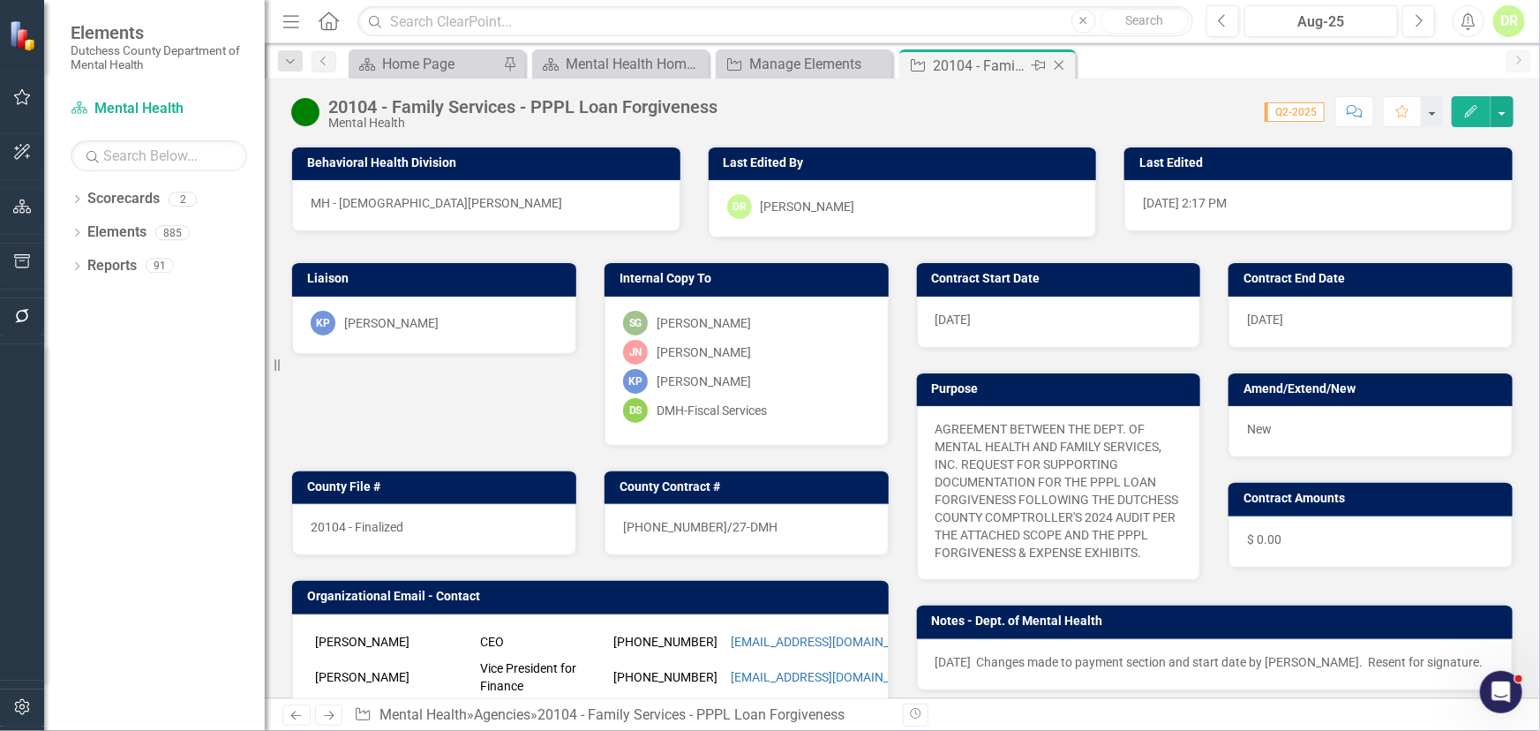
click at [1062, 65] on icon "Close" at bounding box center [1059, 65] width 18 height 14
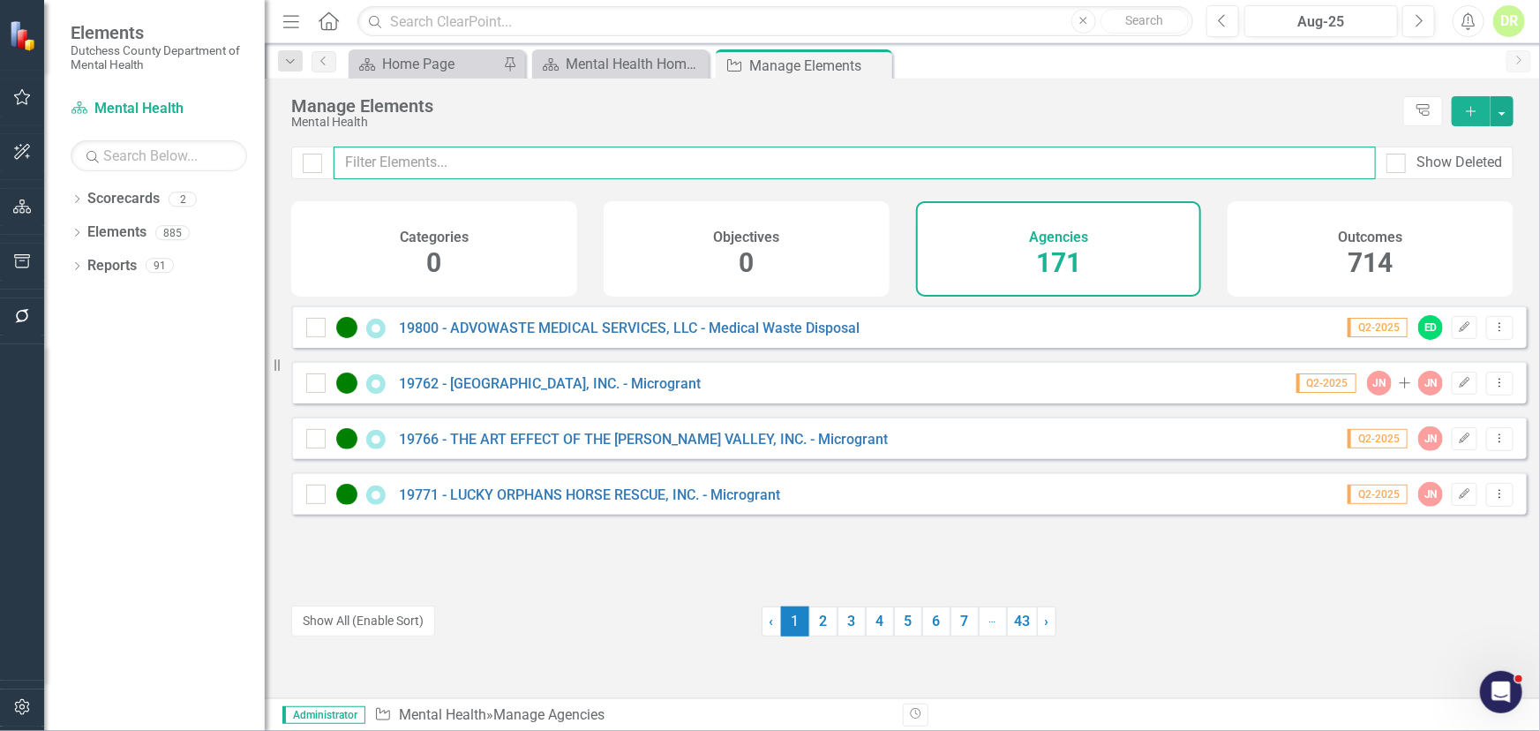
click at [430, 164] on input "text" at bounding box center [854, 162] width 1042 height 33
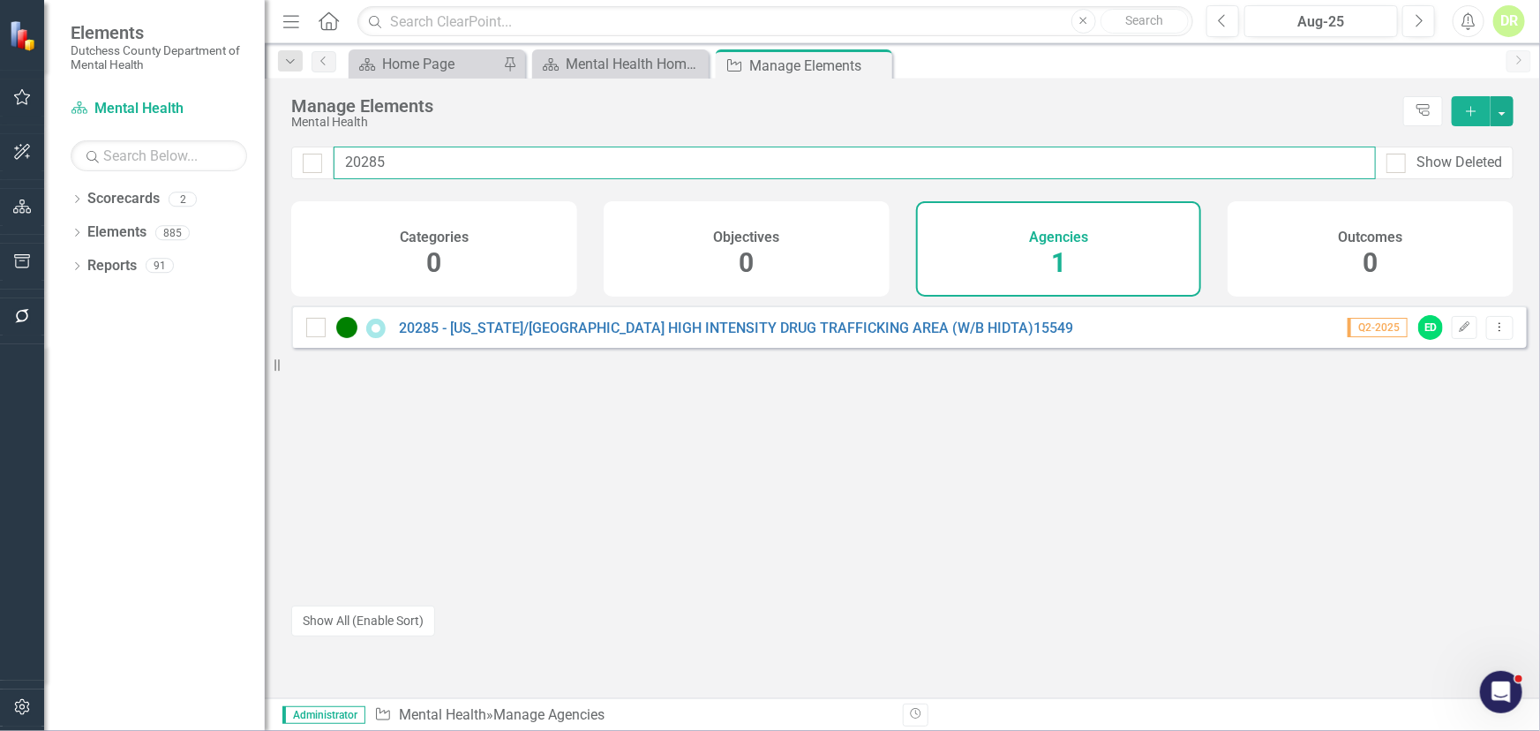
type input "20285"
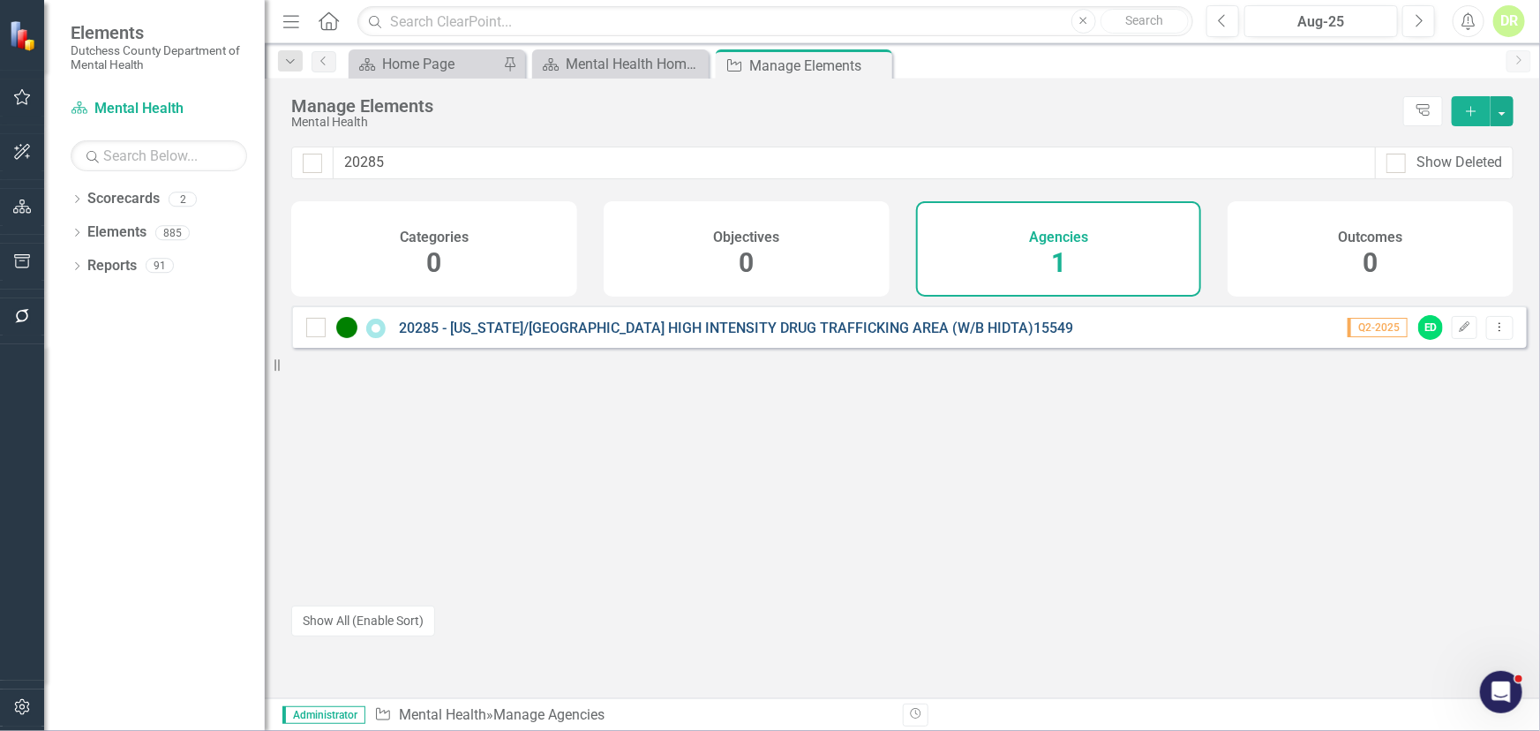
click at [729, 336] on link "20285 - [US_STATE]/[GEOGRAPHIC_DATA] HIGH INTENSITY DRUG TRAFFICKING AREA (W/B …" at bounding box center [736, 327] width 674 height 17
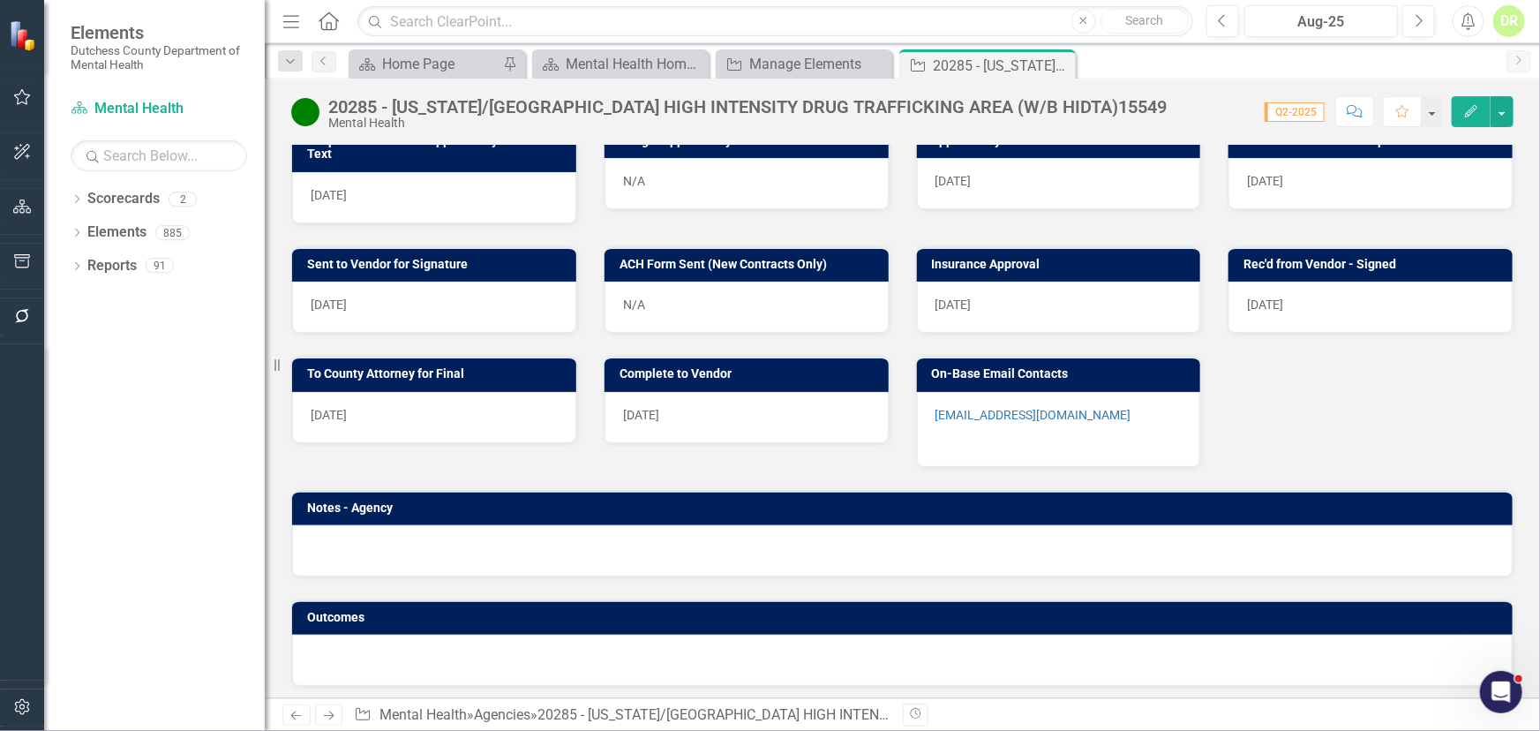
scroll to position [790, 0]
